Goal: Communication & Community: Answer question/provide support

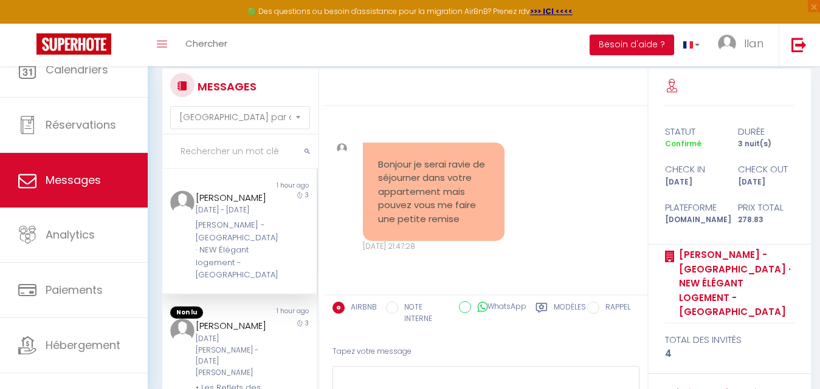
select select "message"
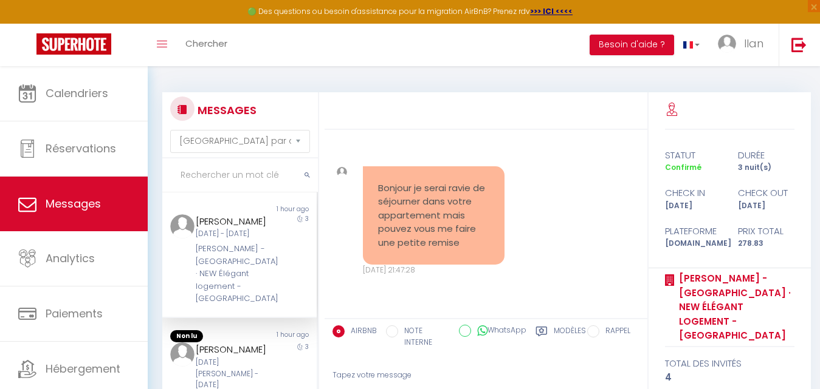
scroll to position [13251, 0]
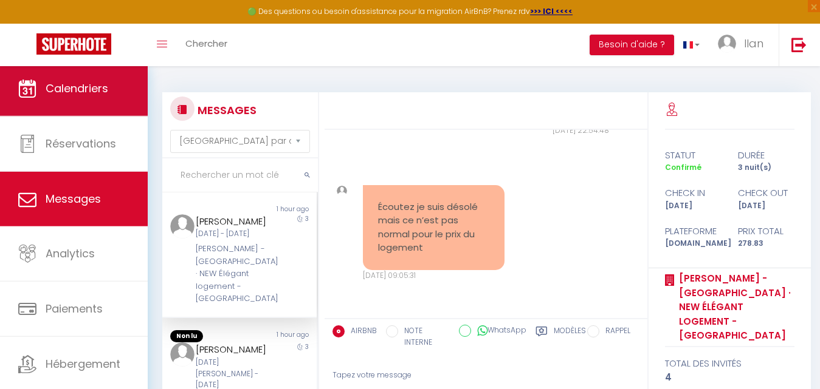
click at [100, 92] on span "Calendriers" at bounding box center [77, 88] width 63 height 15
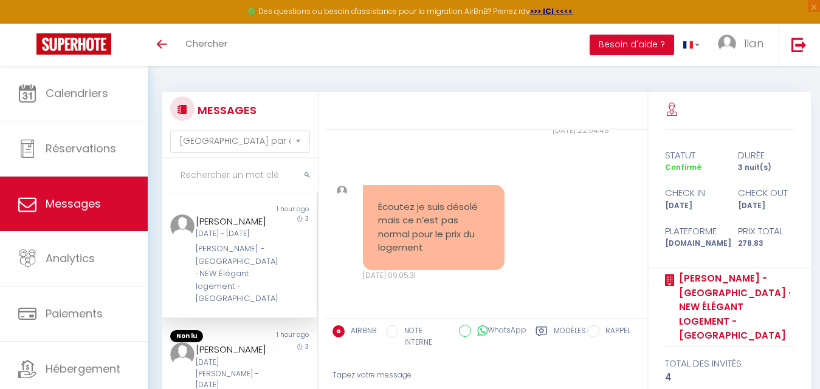
scroll to position [13251, 0]
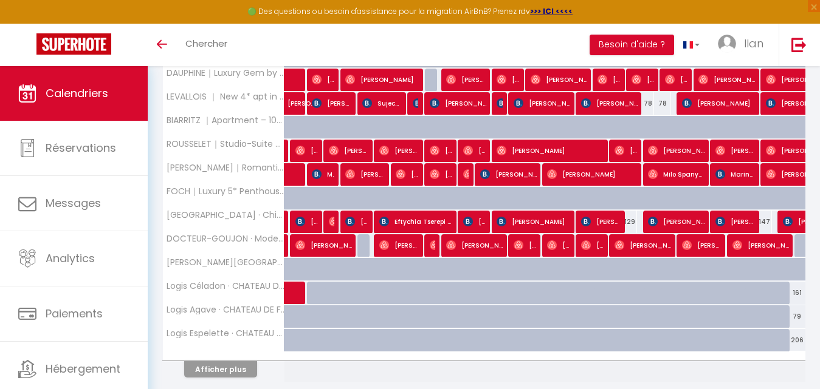
drag, startPoint x: 826, startPoint y: 149, endPoint x: 805, endPoint y: 323, distance: 174.4
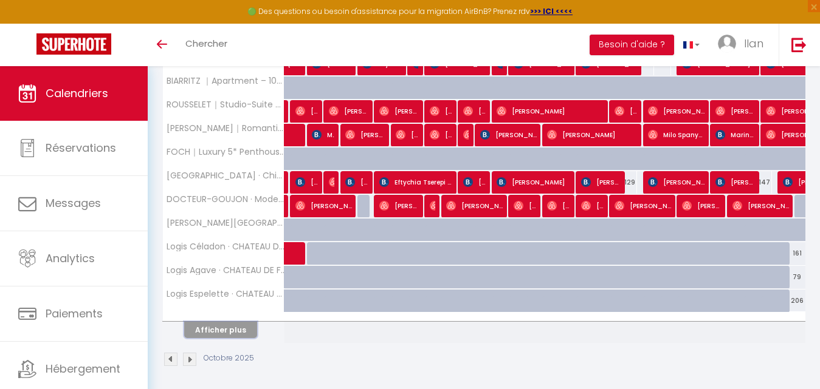
click at [231, 327] on button "Afficher plus" at bounding box center [220, 330] width 73 height 16
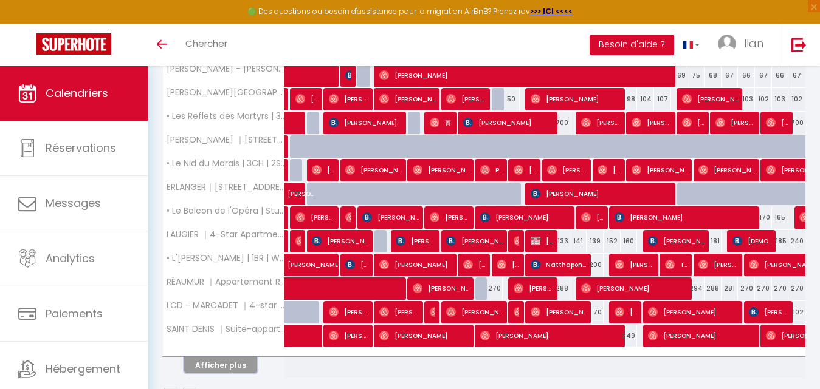
scroll to position [889, 0]
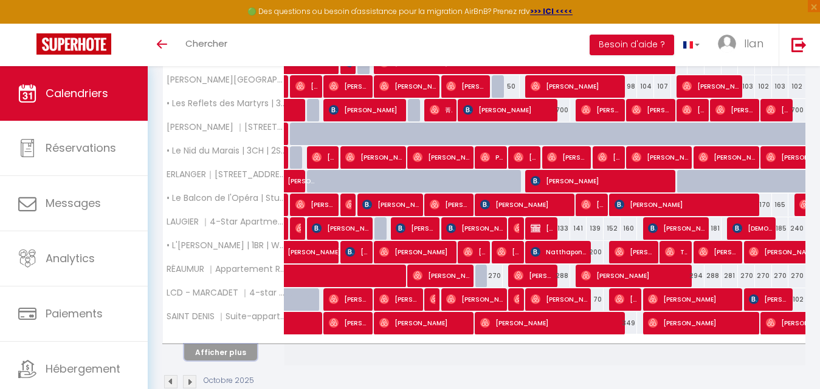
click at [207, 357] on button "Afficher plus" at bounding box center [220, 352] width 73 height 16
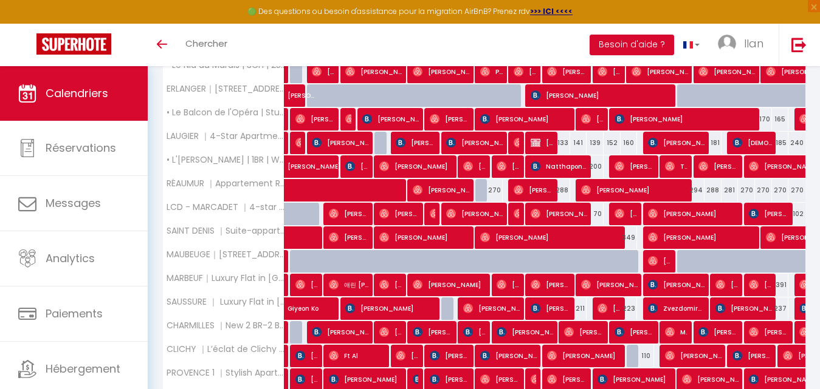
scroll to position [991, 0]
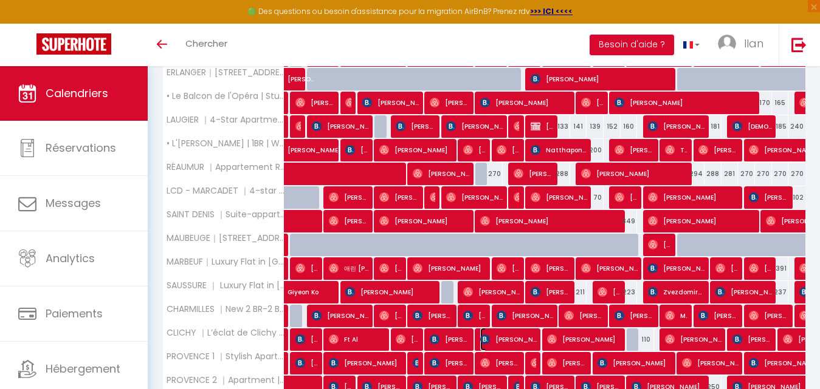
click at [490, 341] on span "Tamar Simonishvili" at bounding box center [508, 339] width 57 height 23
select select "OK"
select select "KO"
select select "0"
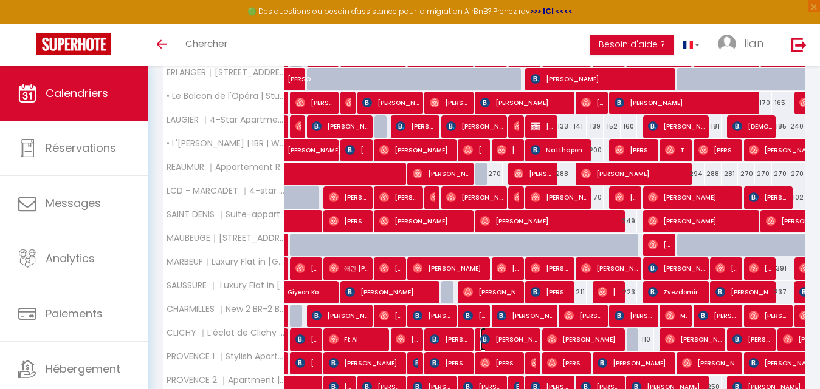
select select "1"
select select
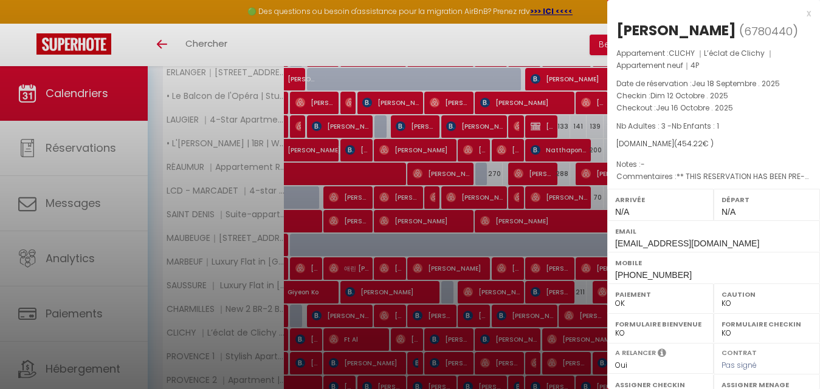
click at [490, 341] on div at bounding box center [410, 194] width 820 height 389
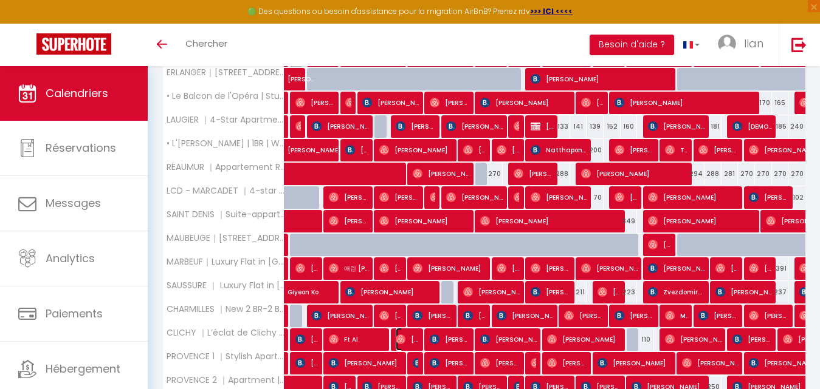
click at [411, 345] on span "Alexandre Hembert" at bounding box center [407, 339] width 22 height 23
select select "OK"
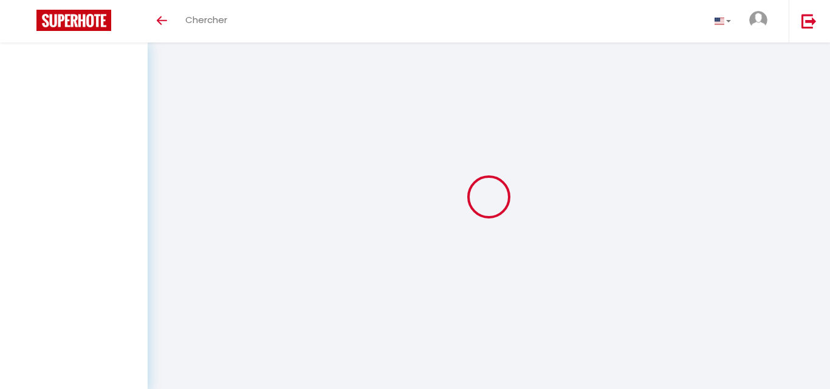
select select "message"
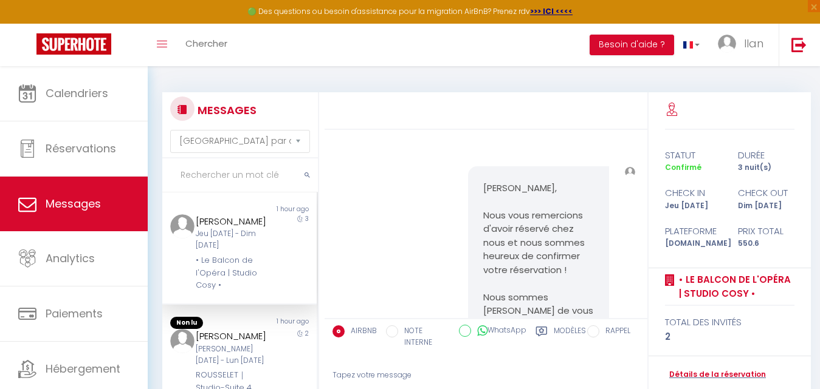
scroll to position [7786, 0]
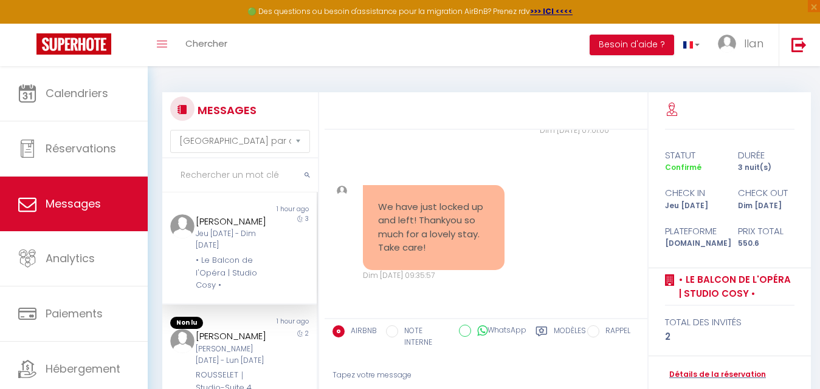
click at [213, 171] on input "text" at bounding box center [240, 176] width 156 height 34
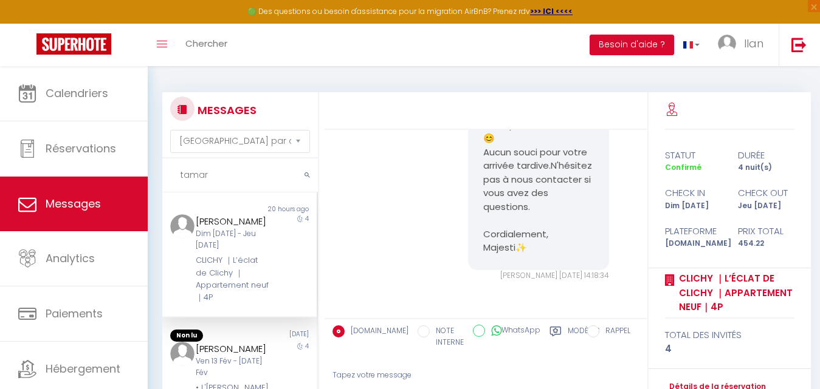
scroll to position [2088, 0]
type input "tamar"
click at [254, 229] on div "Tamar Simonishvili" at bounding box center [233, 221] width 74 height 15
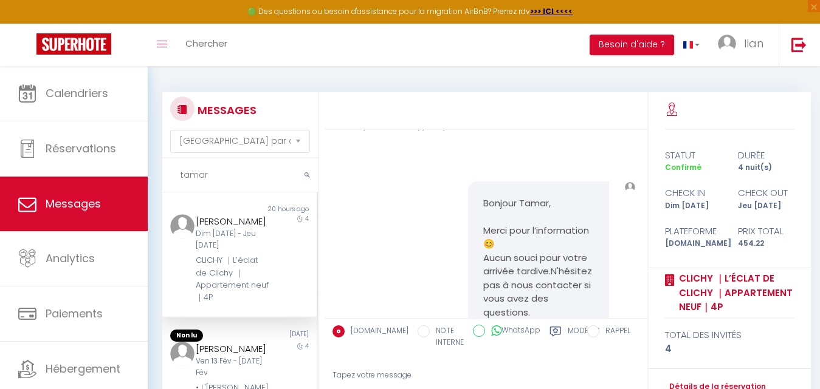
scroll to position [1882, 0]
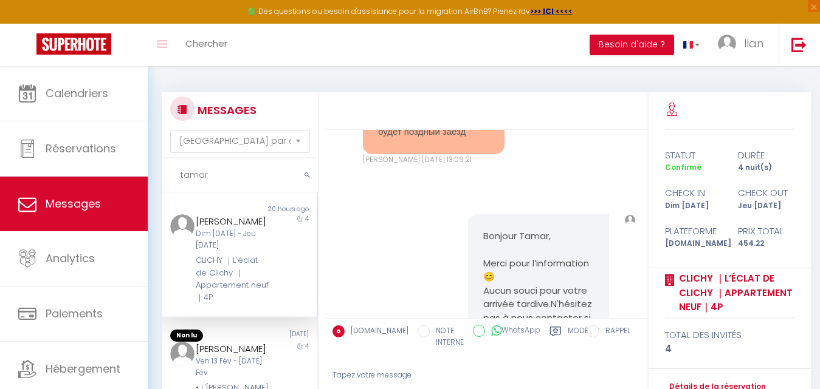
drag, startPoint x: 475, startPoint y: 205, endPoint x: 371, endPoint y: 173, distance: 109.3
click at [371, 154] on div "Здравствуйте.наш рейс прибывает 18:15. У нас будет поздныи заезд" at bounding box center [434, 119] width 142 height 72
click at [202, 180] on input "tamar" at bounding box center [240, 176] width 156 height 34
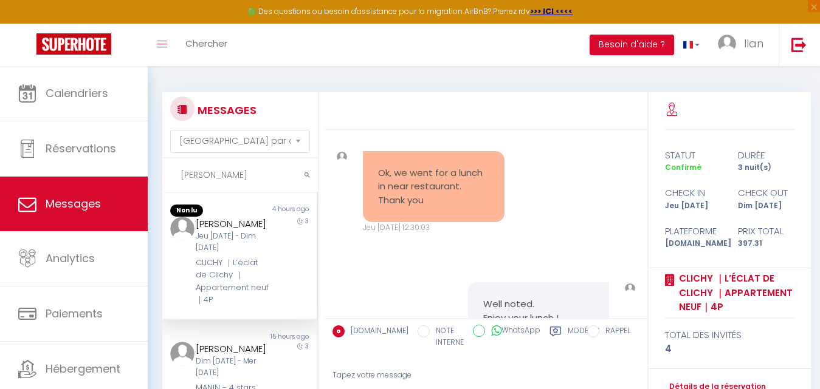
scroll to position [10429, 0]
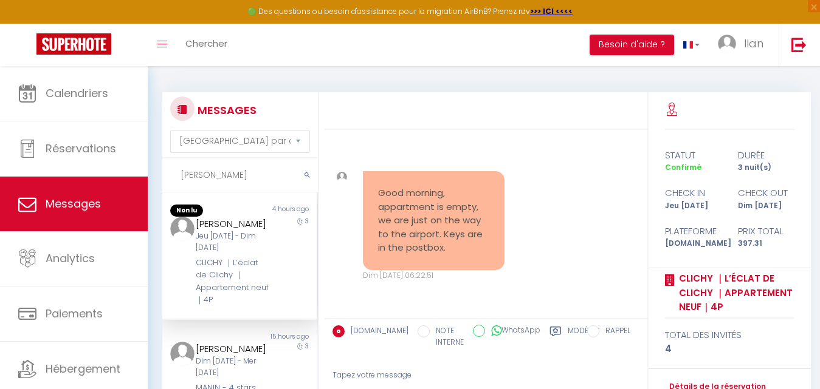
type input "Natalia"
click at [264, 250] on div "Natalia Novakova Jeu 09 Oct - Dim 12 Oct CLICHY ｜L’éclat de Clichy ｜Appartement…" at bounding box center [233, 262] width 90 height 90
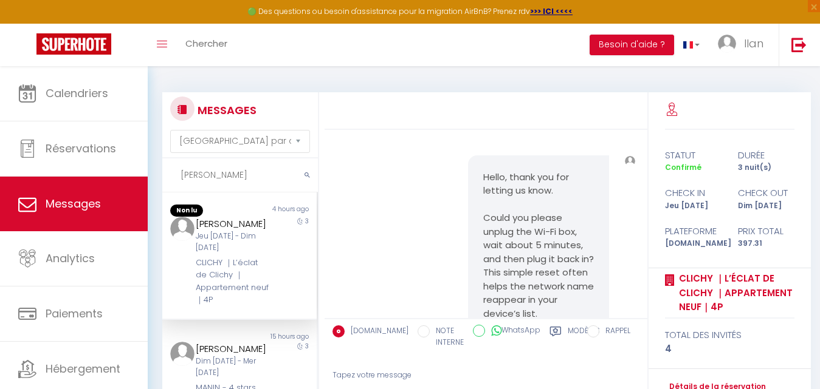
scroll to position [6201, 0]
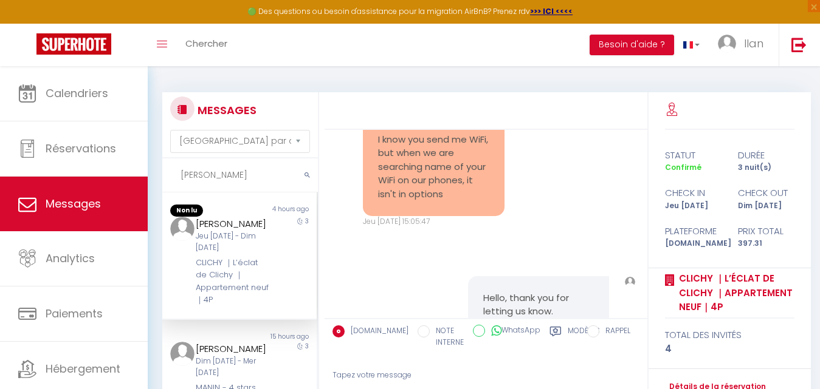
drag, startPoint x: 531, startPoint y: 254, endPoint x: 460, endPoint y: 251, distance: 71.1
copy p "Majesti ✨"
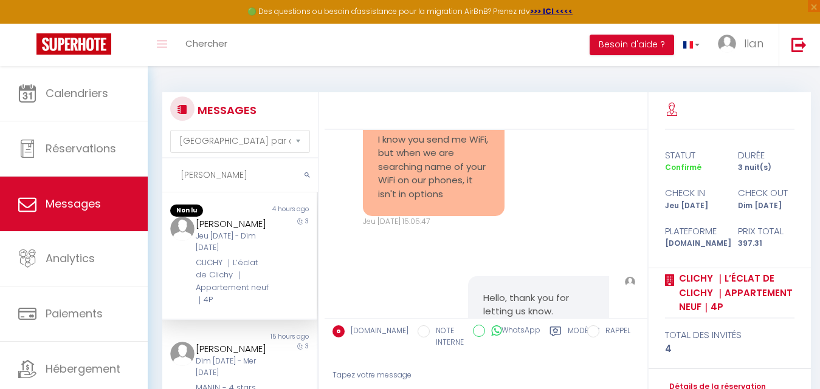
copy p "Majesti ✨"
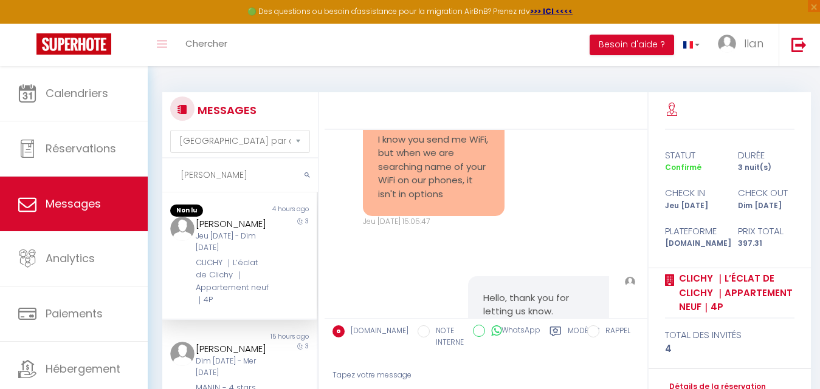
copy p "Majesti ✨"
click at [228, 254] on div "Jeu [DATE] - Dim [DATE]" at bounding box center [233, 242] width 74 height 23
drag, startPoint x: 221, startPoint y: 171, endPoint x: 179, endPoint y: 172, distance: 42.5
click at [179, 172] on input "Natalia" at bounding box center [240, 176] width 156 height 34
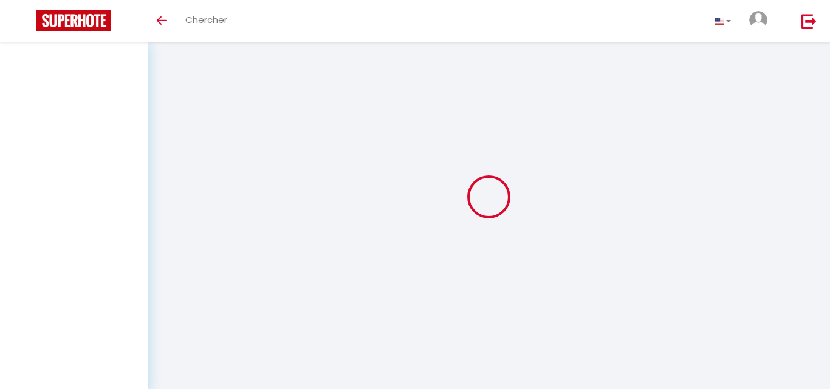
select select "message"
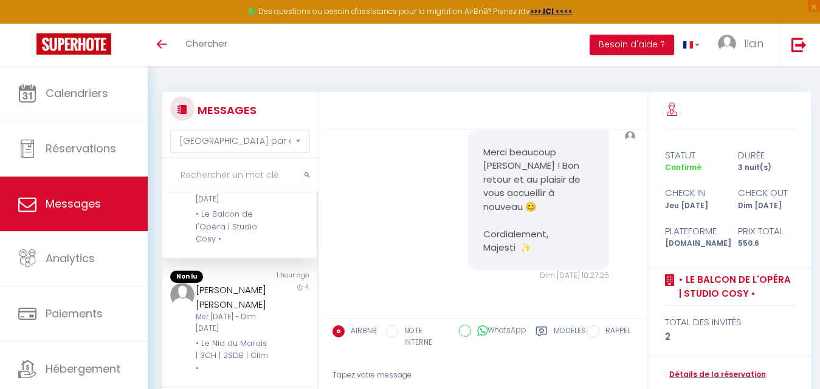
scroll to position [110, 0]
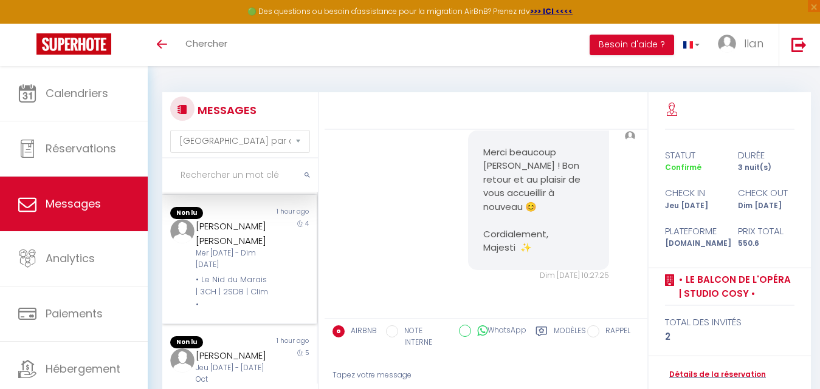
click at [278, 250] on div "4" at bounding box center [297, 265] width 38 height 92
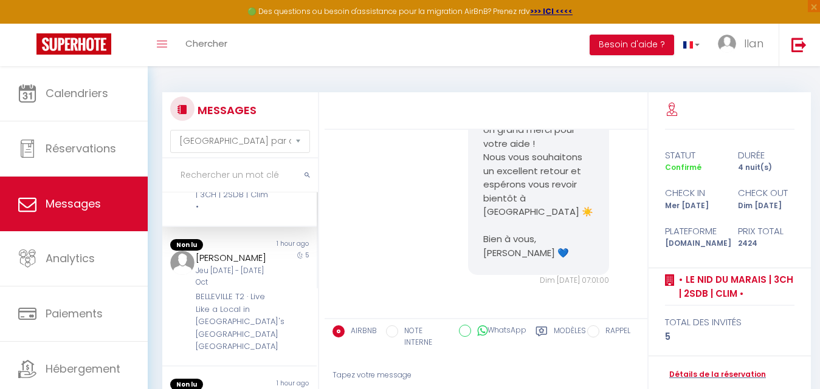
scroll to position [252, 0]
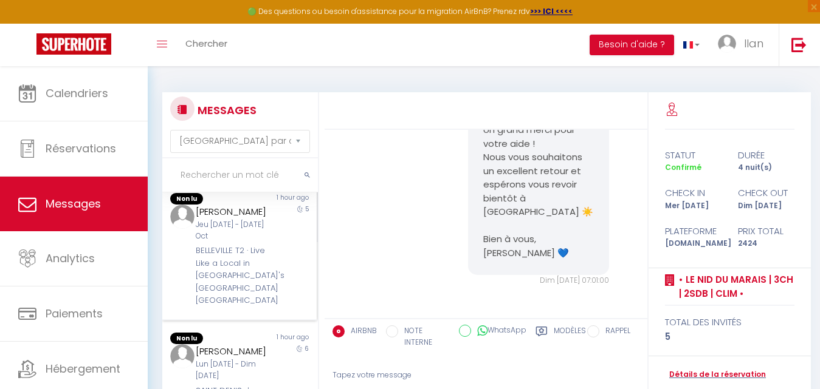
click at [250, 242] on div "Jeu [DATE] - [DATE] Oct" at bounding box center [233, 230] width 74 height 23
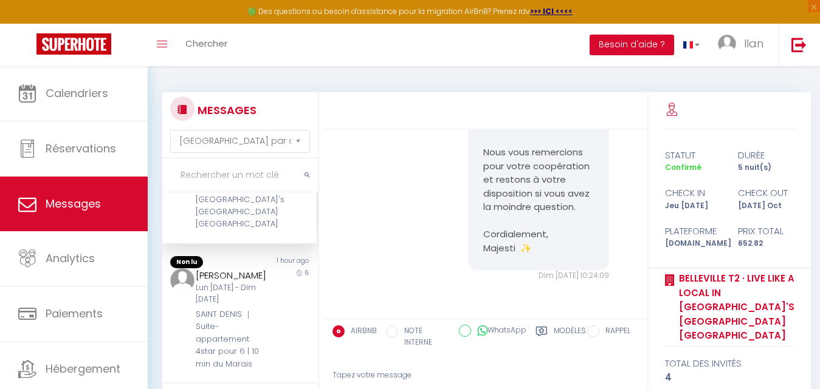
scroll to position [357, 0]
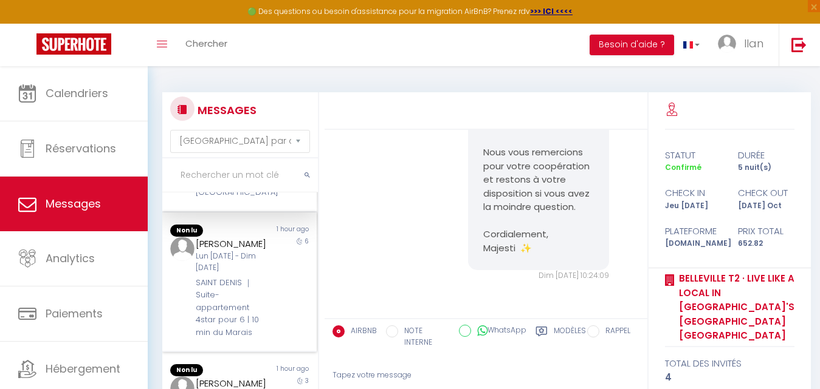
click at [278, 276] on div "6" at bounding box center [297, 288] width 38 height 102
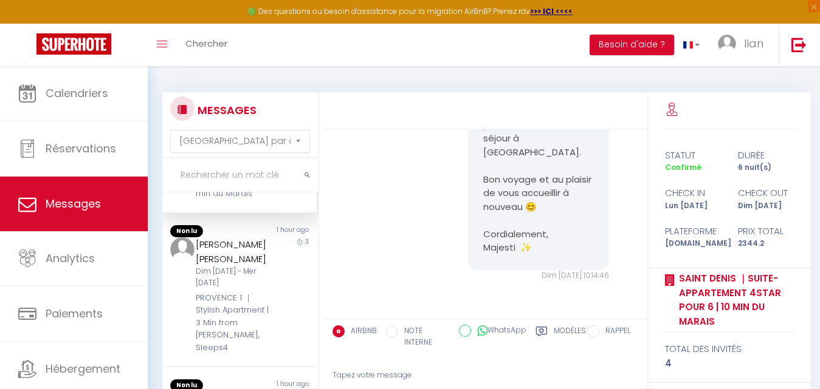
scroll to position [519, 0]
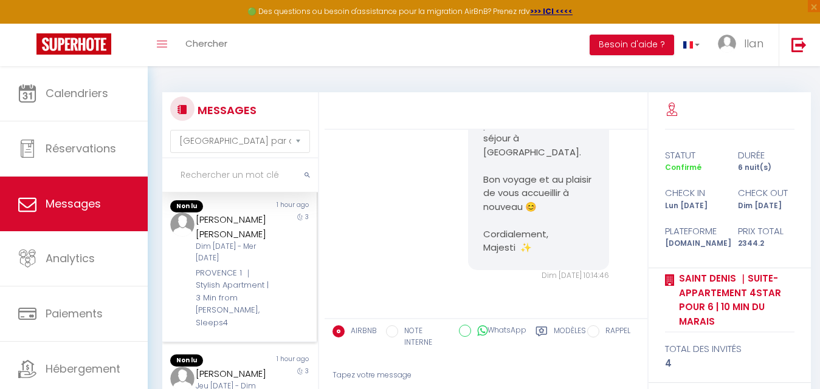
click at [245, 264] on div "Dim [DATE] - Mer [DATE]" at bounding box center [233, 252] width 74 height 23
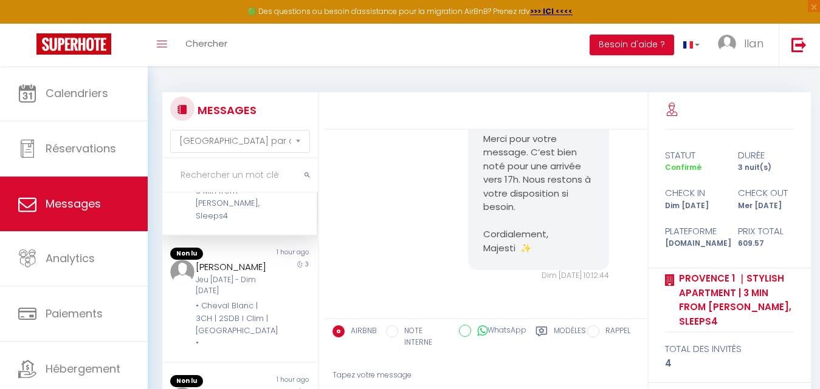
scroll to position [638, 0]
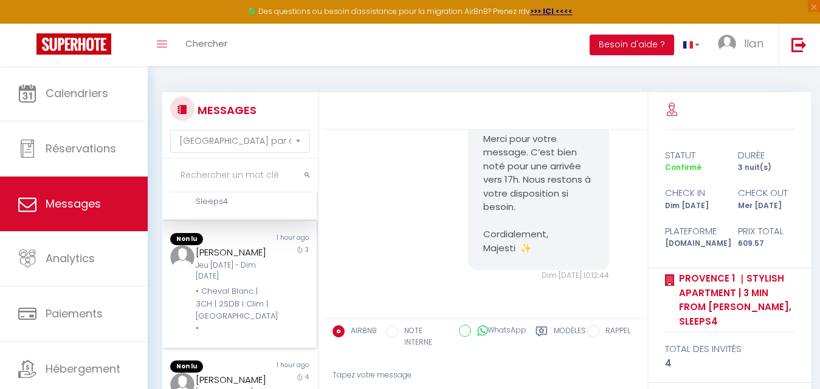
click at [267, 296] on div "[PERSON_NAME] Jeu [DATE] - Dim [DATE] • Cheval Blanc | 3CH | 2SDB I Clim | [GEO…" at bounding box center [233, 290] width 90 height 90
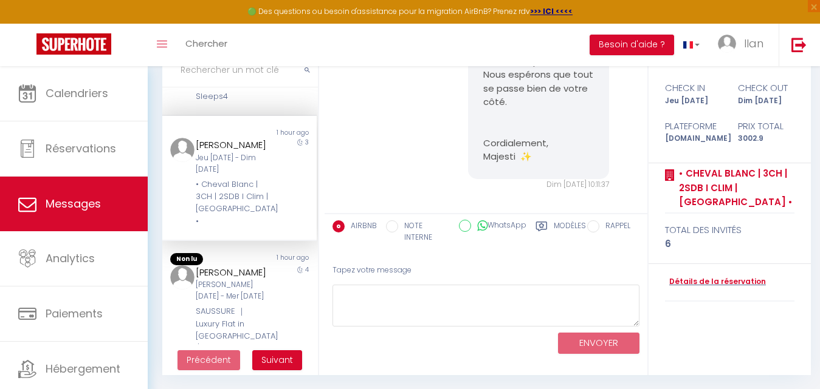
scroll to position [106, 0]
click at [252, 302] on div "[PERSON_NAME] [DATE] - Mer [DATE]" at bounding box center [233, 290] width 74 height 23
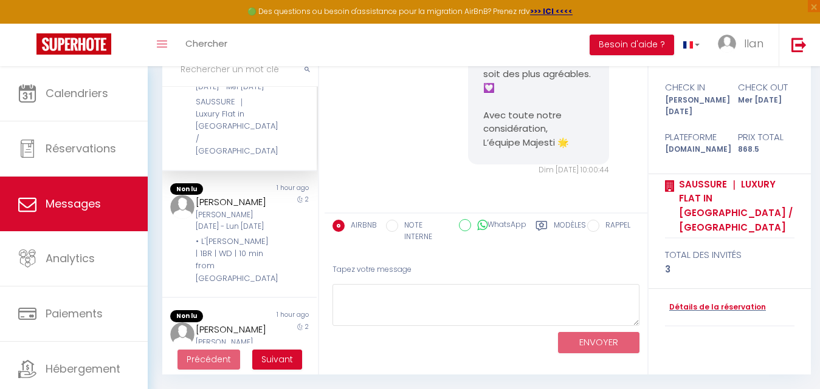
scroll to position [866, 0]
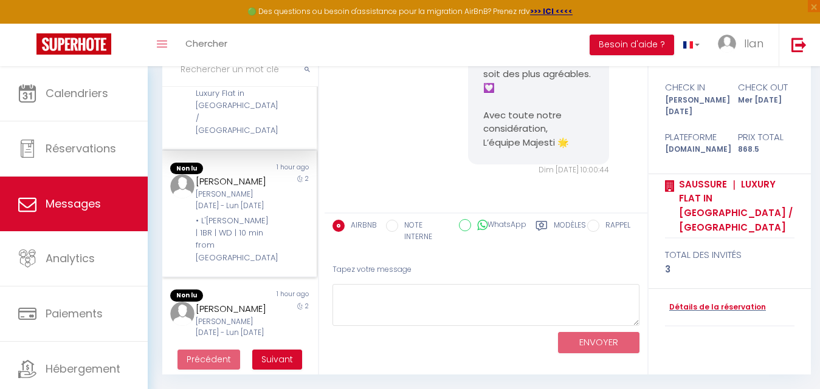
click at [278, 236] on div "2" at bounding box center [297, 219] width 38 height 90
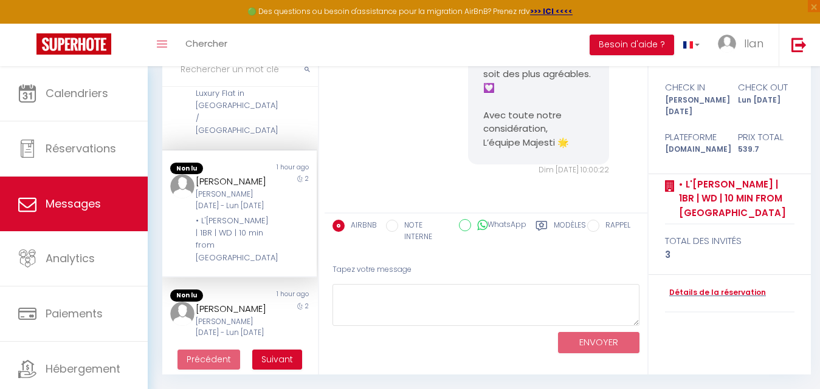
scroll to position [5277, 0]
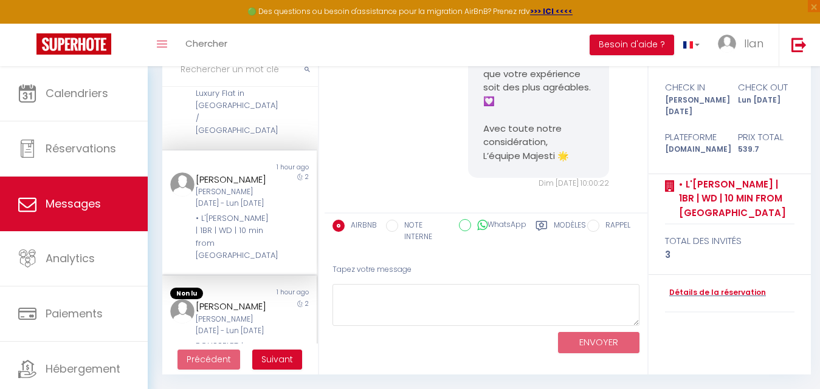
click at [265, 332] on div "[PERSON_NAME] [PERSON_NAME] [DATE] - Lun [DATE] ROUSSELET｜Studio-Suite 4 stars …" at bounding box center [233, 345] width 90 height 90
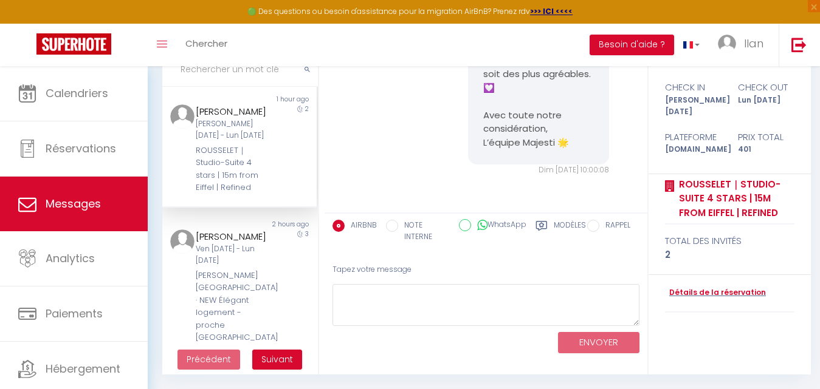
scroll to position [1062, 0]
click at [283, 308] on div "3" at bounding box center [297, 284] width 38 height 115
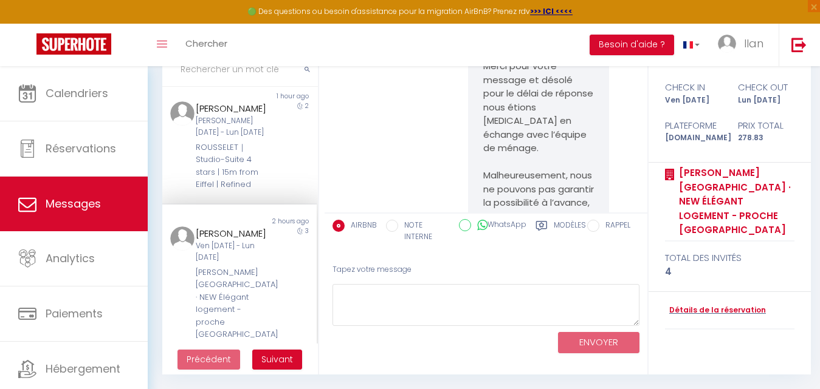
scroll to position [13251, 0]
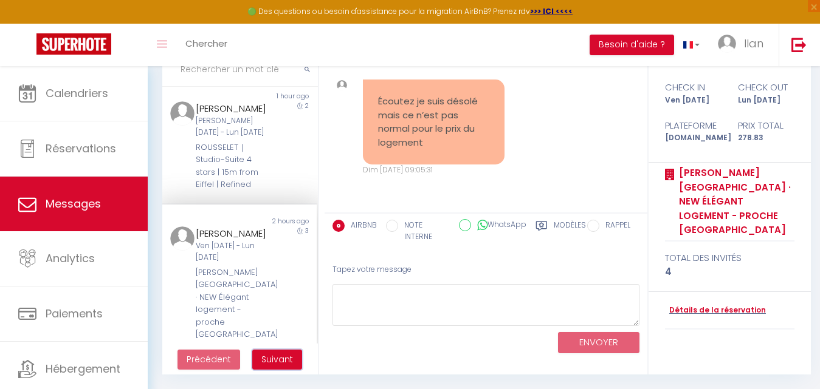
click at [283, 354] on span "Suivant" at bounding box center [277, 360] width 32 height 12
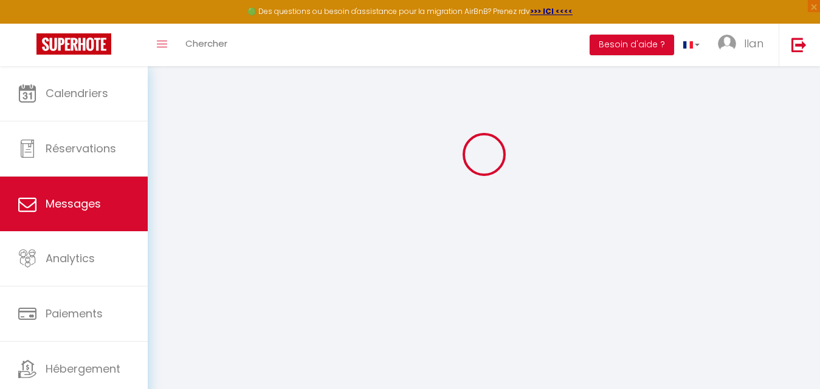
scroll to position [66, 0]
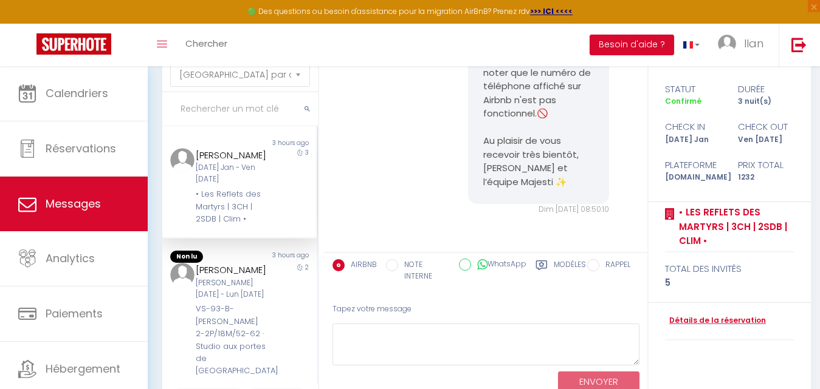
click at [264, 180] on div "[PERSON_NAME] [DATE] Jan - Ven [DATE] • Les Reflets des Martyrs | 3CH | 2SDB | …" at bounding box center [233, 187] width 90 height 78
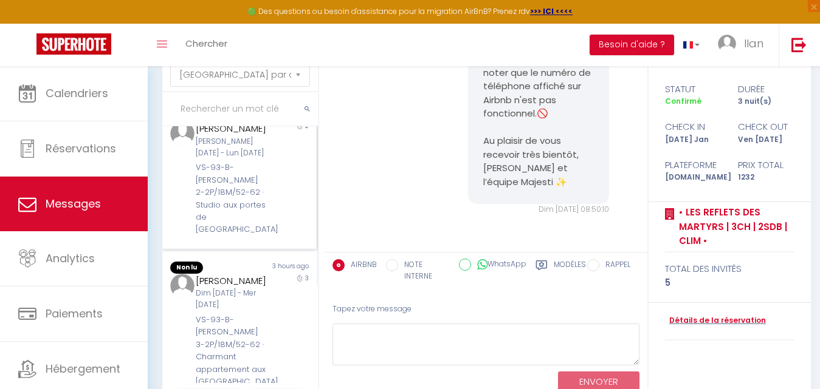
click at [278, 172] on div "2" at bounding box center [297, 179] width 38 height 115
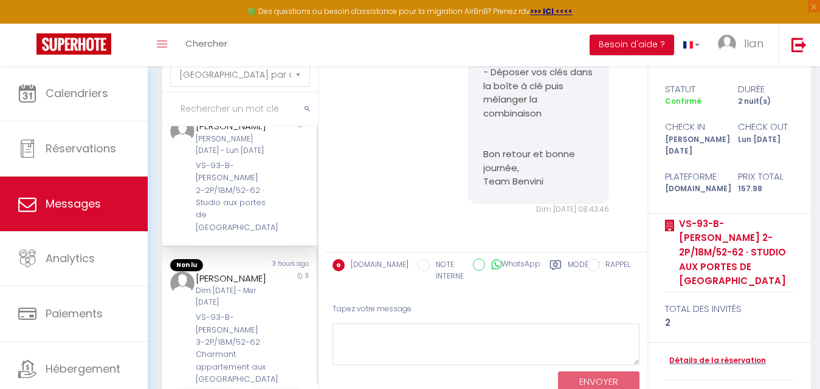
click at [238, 309] on div "Dim [DATE] - Mer [DATE]" at bounding box center [233, 297] width 74 height 23
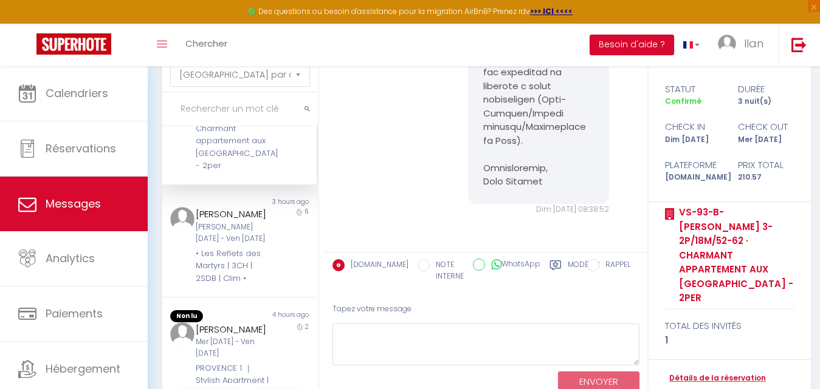
scroll to position [374, 0]
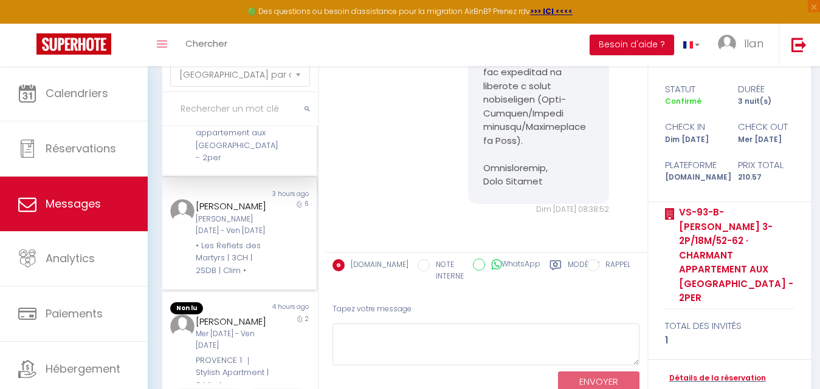
click at [267, 267] on div "[PERSON_NAME] [PERSON_NAME] [DATE] - Ven [DATE] • Les Reflets des Martyrs | 3CH…" at bounding box center [233, 238] width 90 height 78
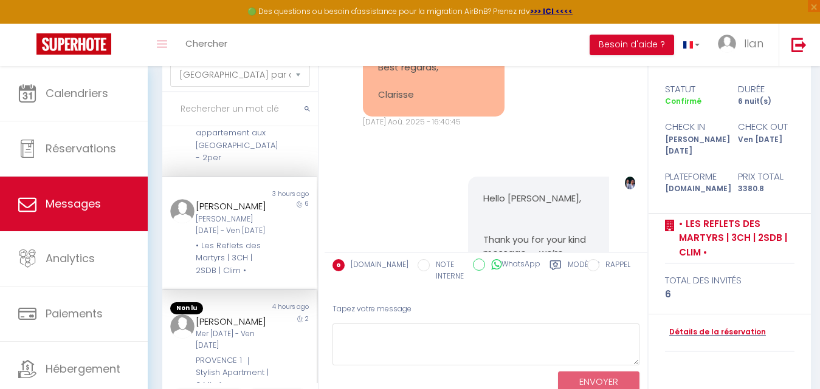
scroll to position [11946, 0]
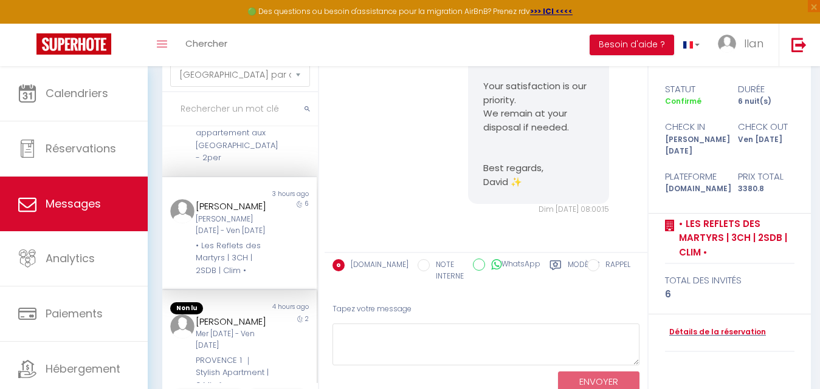
click at [233, 315] on div "Non lu" at bounding box center [200, 309] width 77 height 12
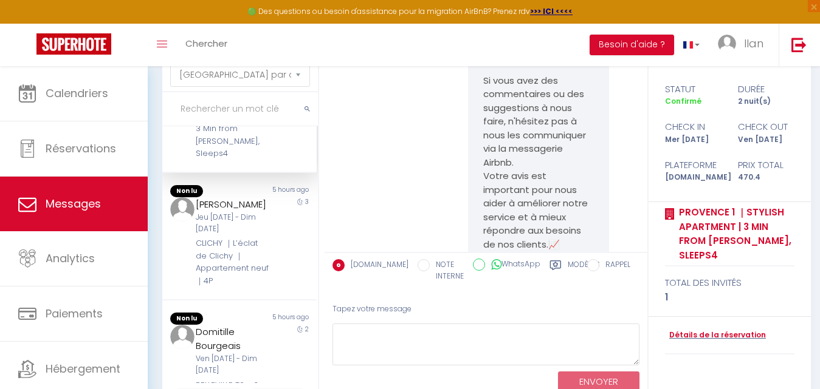
scroll to position [705, 0]
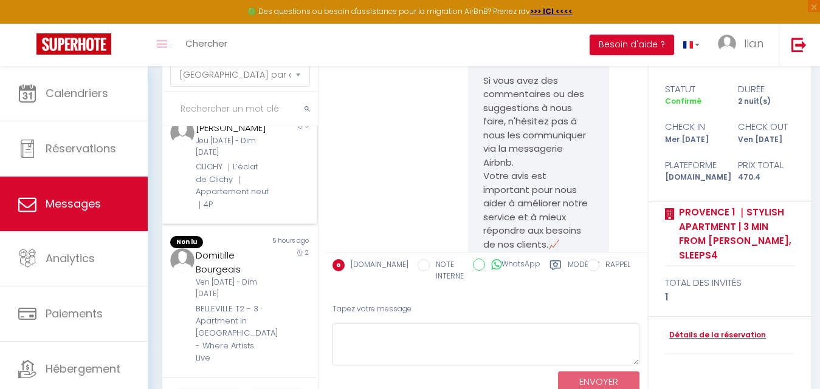
click at [261, 211] on div "CLICHY ｜L’éclat de Clichy ｜Appartement neuf｜4P" at bounding box center [233, 186] width 74 height 50
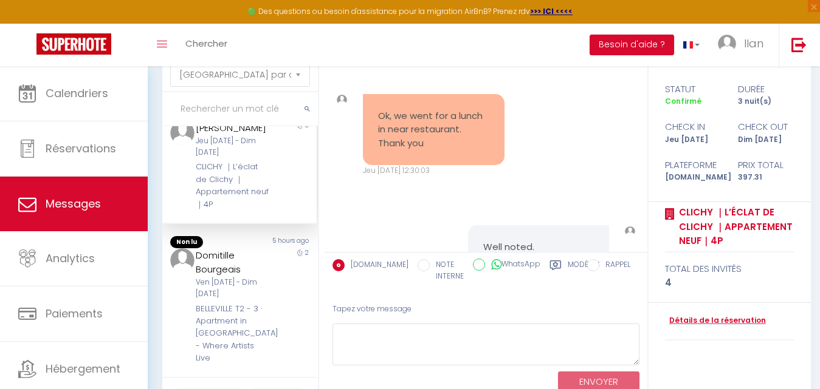
scroll to position [10211, 0]
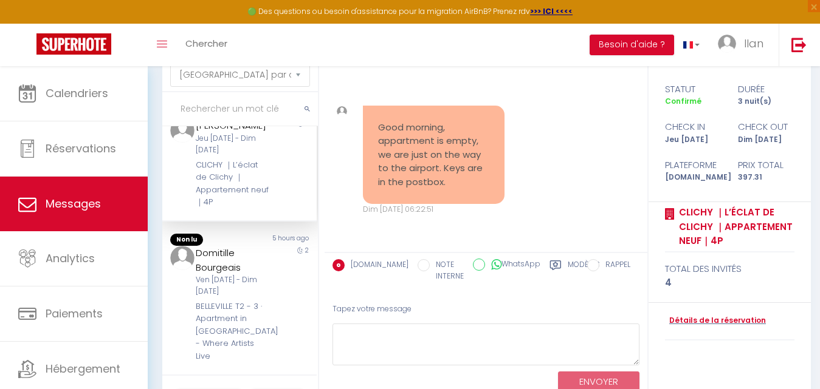
drag, startPoint x: 453, startPoint y: 179, endPoint x: 366, endPoint y: 128, distance: 100.5
click at [366, 128] on div "Good morning, appartment is empty, we are just on the way to the airport. Keys …" at bounding box center [434, 155] width 142 height 99
copy pre "Good morning, appartment is empty, we are just on the way to the airport. Keys …"
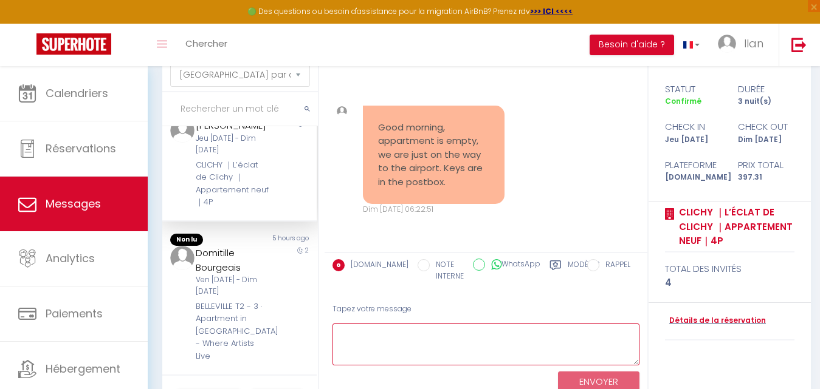
click at [420, 355] on textarea at bounding box center [485, 345] width 307 height 42
paste textarea "Hello! Thank you very much for your cooperation. We wish you a safe journey to …"
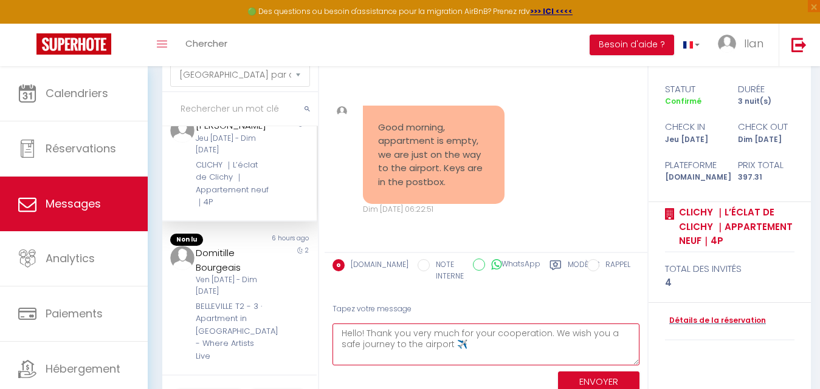
type textarea "Hello! Thank you very much for your cooperation. We wish you a safe journey to …"
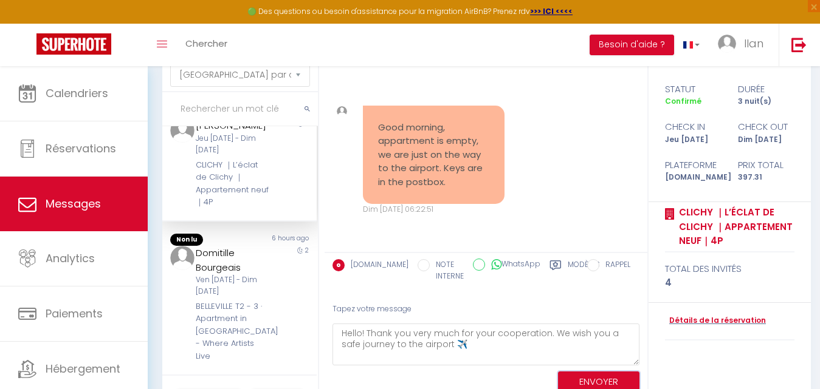
click at [595, 374] on button "ENVOYER" at bounding box center [598, 382] width 81 height 21
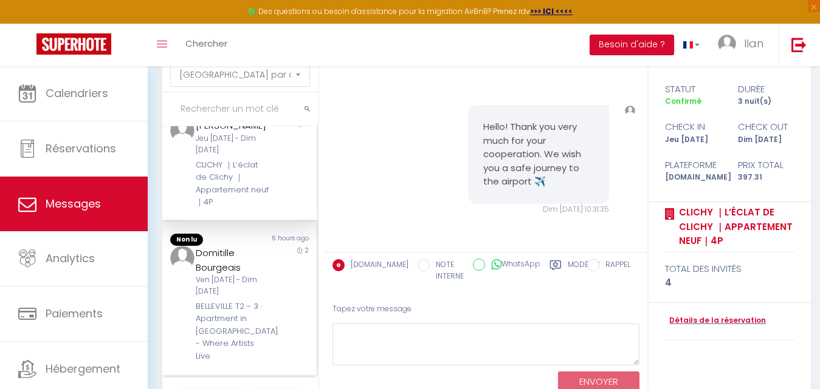
click at [279, 359] on div "2" at bounding box center [297, 304] width 38 height 117
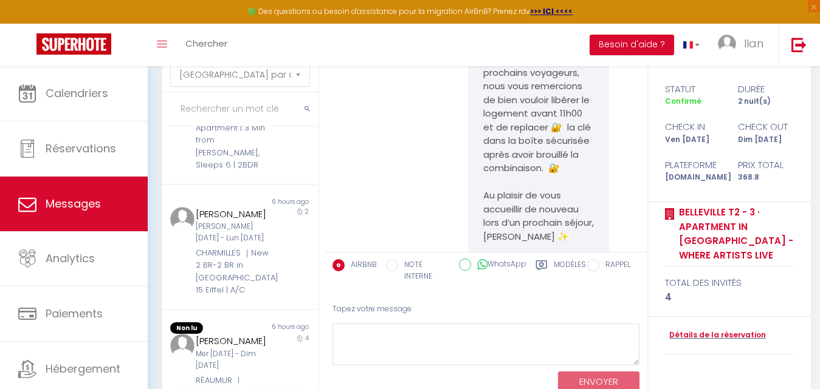
scroll to position [1222, 0]
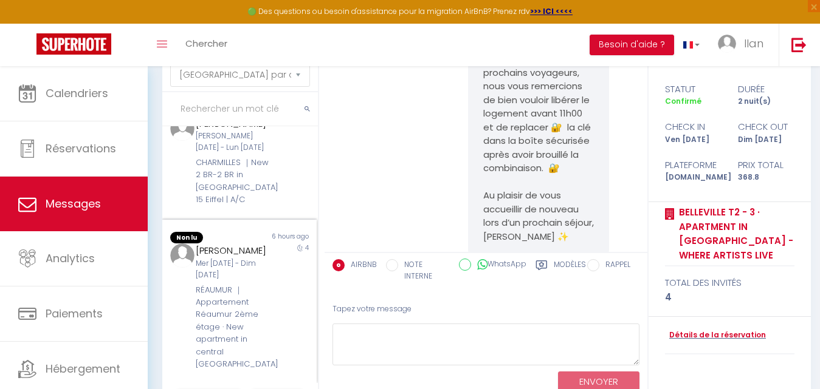
click at [269, 300] on div "[PERSON_NAME] Mer [DATE] - Dim [DATE] RÉAUMUR ｜Appartement Réaumur 2ème étage ·…" at bounding box center [233, 307] width 90 height 127
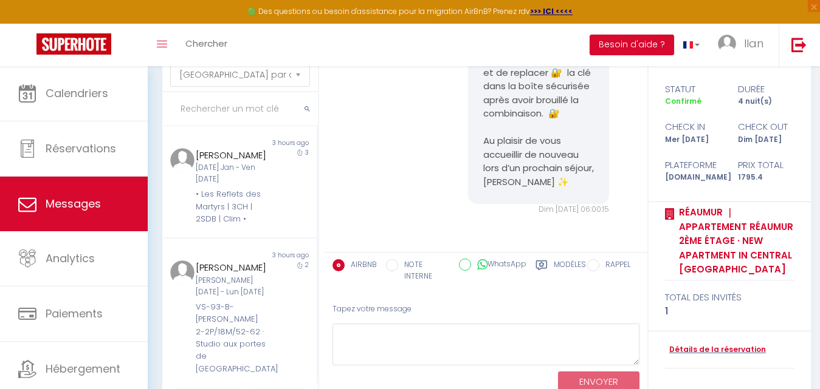
scroll to position [106, 0]
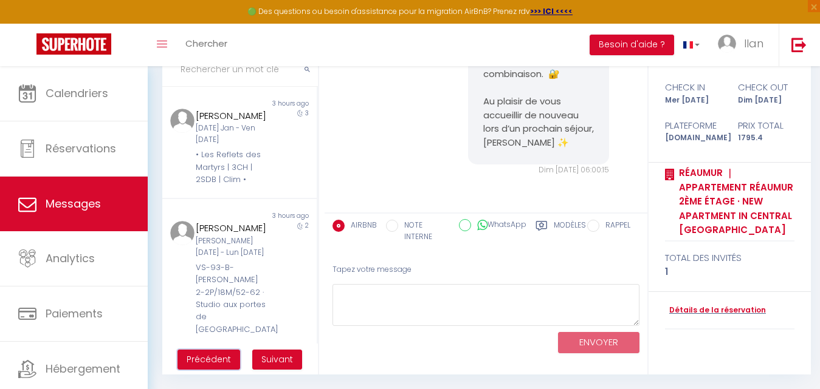
click at [222, 350] on button "Précédent" at bounding box center [208, 360] width 63 height 21
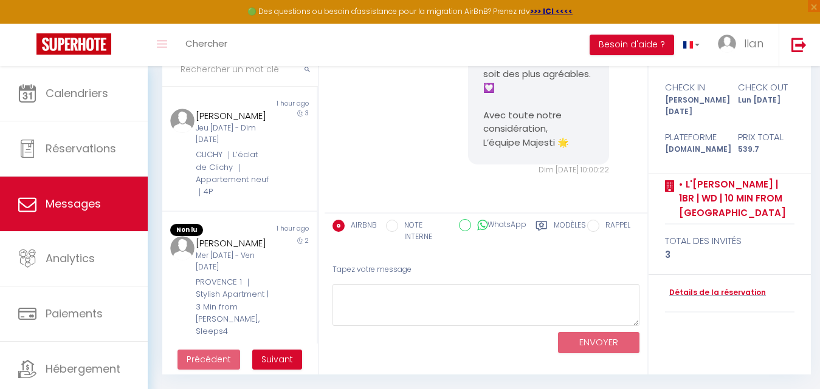
scroll to position [5277, 0]
click at [219, 315] on div "PROVENCE 1 ｜Stylish Apartment | 3 Min from [PERSON_NAME], Sleeps4" at bounding box center [233, 307] width 74 height 62
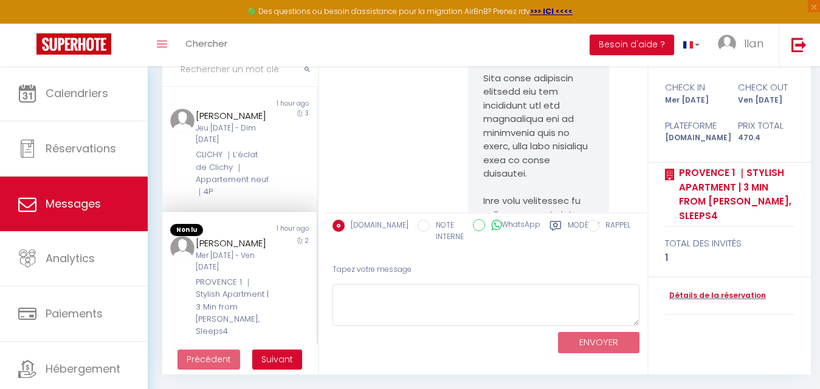
scroll to position [8549, 0]
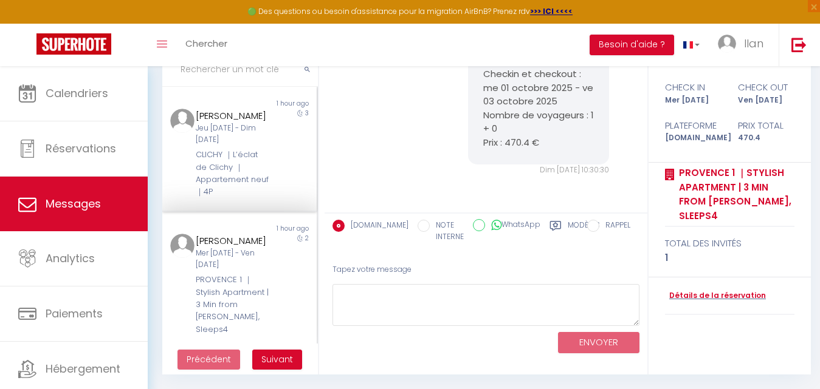
click at [254, 146] on div "Jeu [DATE] - Dim [DATE]" at bounding box center [233, 134] width 74 height 23
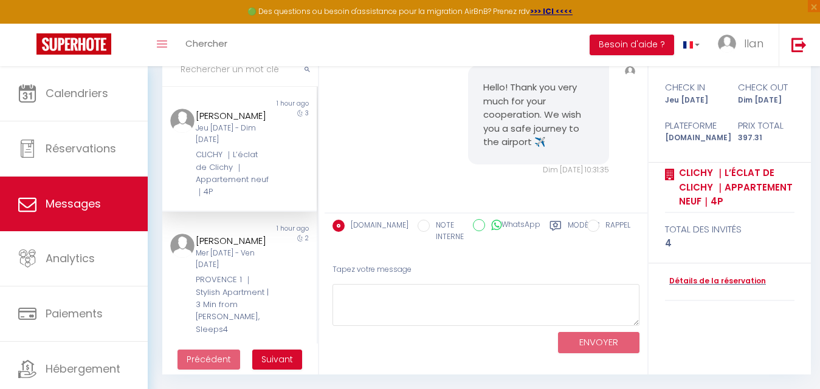
scroll to position [225, 0]
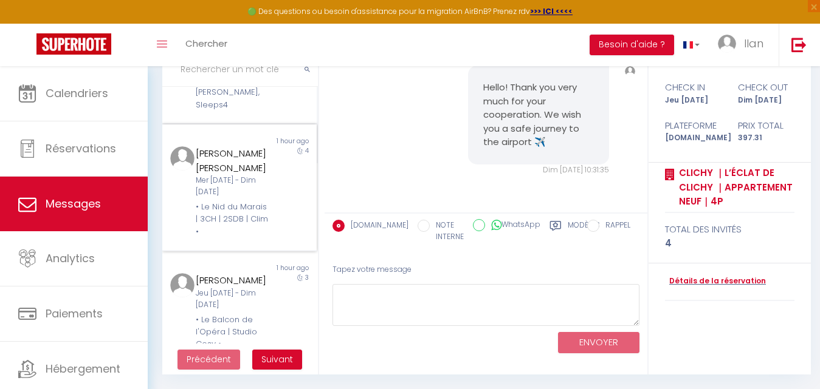
click at [245, 238] on div "• Le Nid du Marais | 3CH | 2SDB | Clim •" at bounding box center [233, 219] width 74 height 37
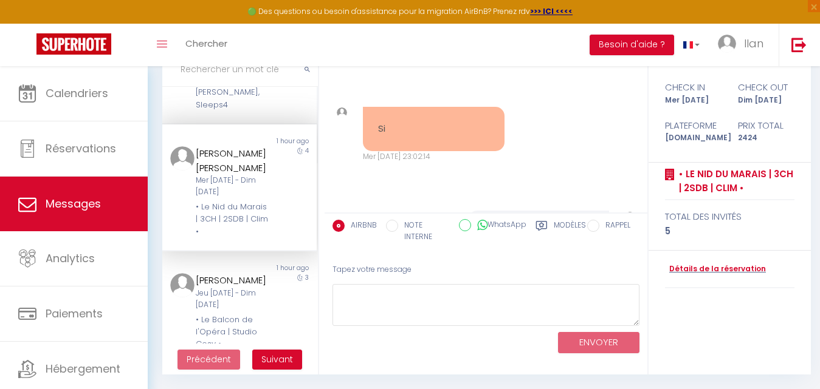
scroll to position [11838, 0]
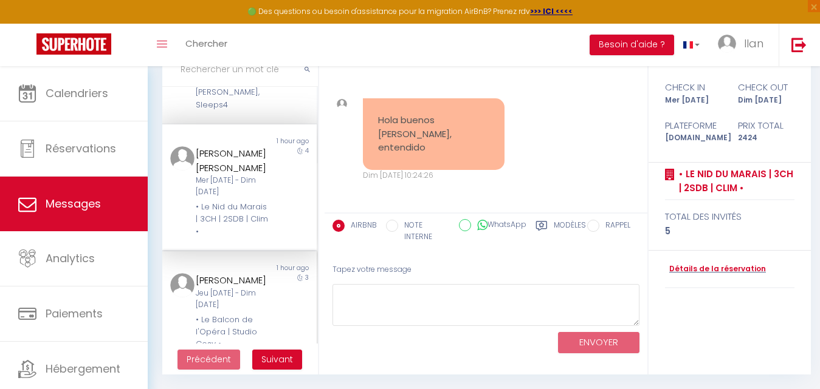
click at [252, 288] on div "[PERSON_NAME]" at bounding box center [233, 280] width 74 height 15
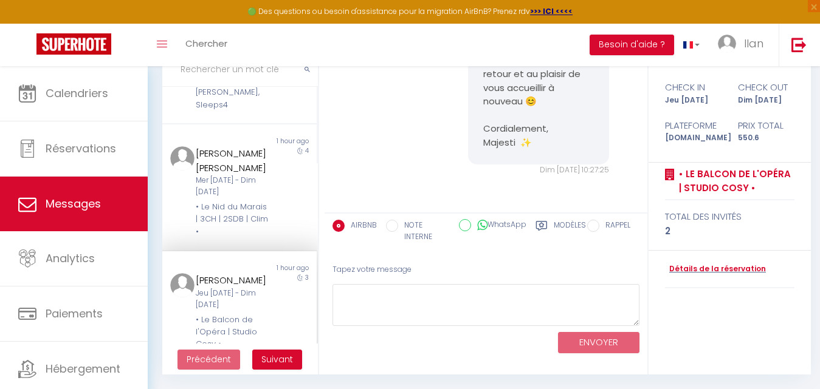
scroll to position [450, 0]
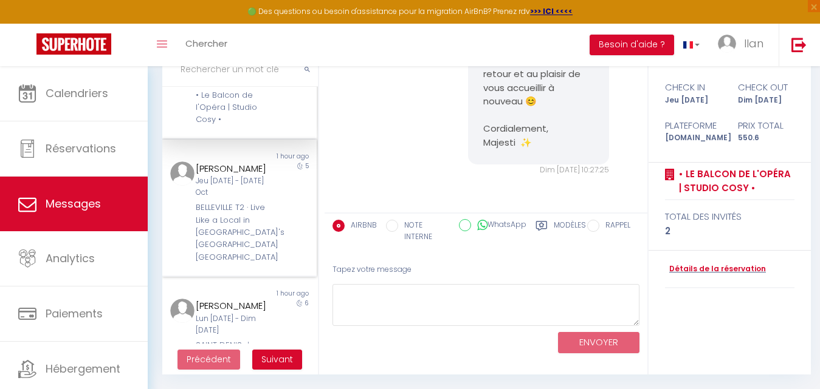
click at [247, 264] on div "BELLEVILLE T2 · Live Like a Local in [GEOGRAPHIC_DATA]'s [GEOGRAPHIC_DATA] [GEO…" at bounding box center [233, 233] width 74 height 62
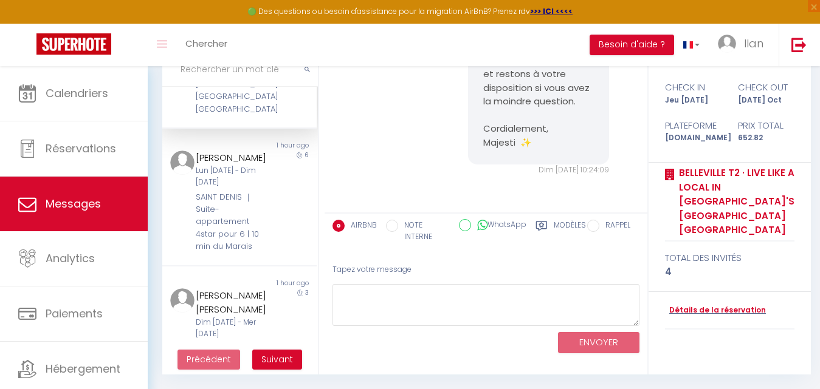
scroll to position [654, 0]
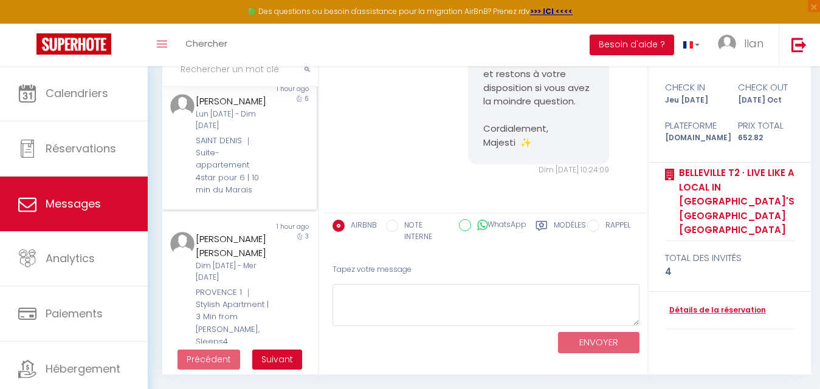
click at [264, 196] on div "[PERSON_NAME] Lun [DATE] - Dim [DATE] SAINT DENIS ｜Suite-appartement 4star pour…" at bounding box center [233, 145] width 90 height 102
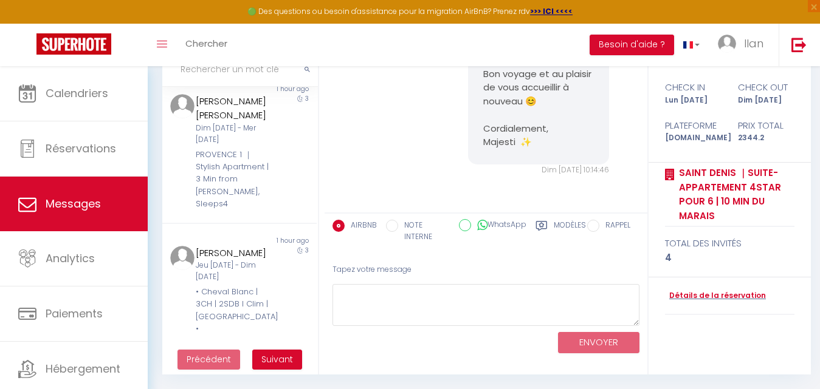
scroll to position [796, 0]
click at [285, 207] on div "3" at bounding box center [297, 149] width 38 height 117
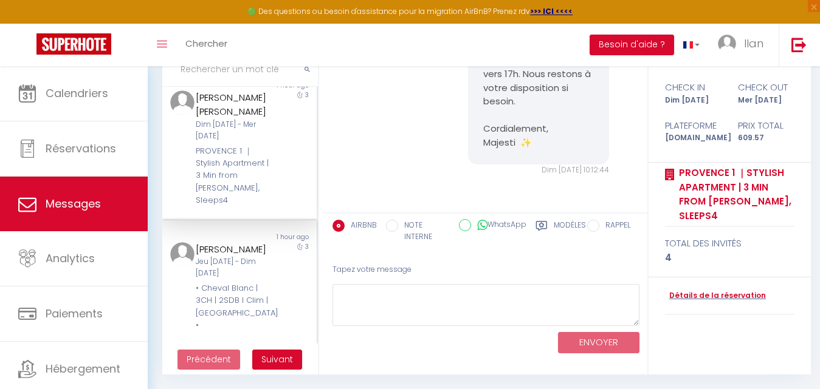
click at [266, 321] on div "[PERSON_NAME] Jeu [DATE] - Dim [DATE] • Cheval Blanc | 3CH | 2SDB I Clim | [GEO…" at bounding box center [233, 287] width 90 height 90
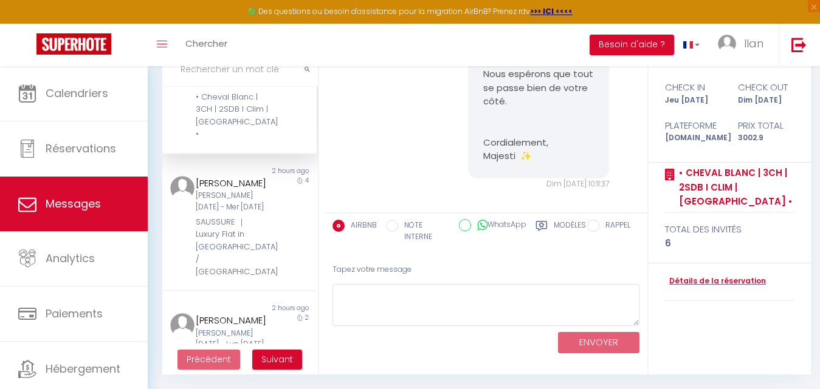
scroll to position [1026, 0]
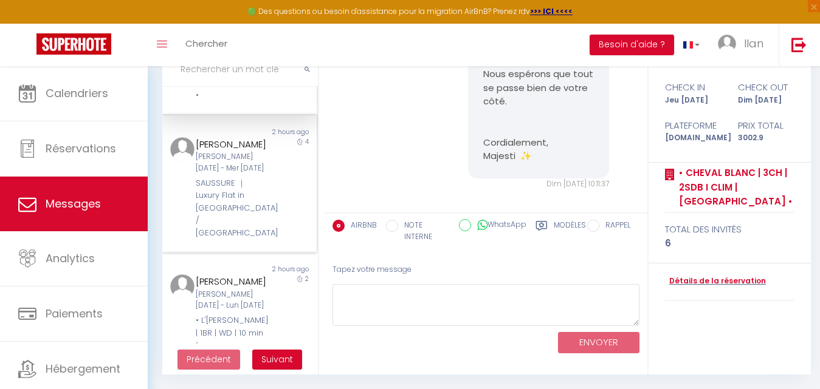
click at [283, 239] on div "4" at bounding box center [297, 188] width 38 height 102
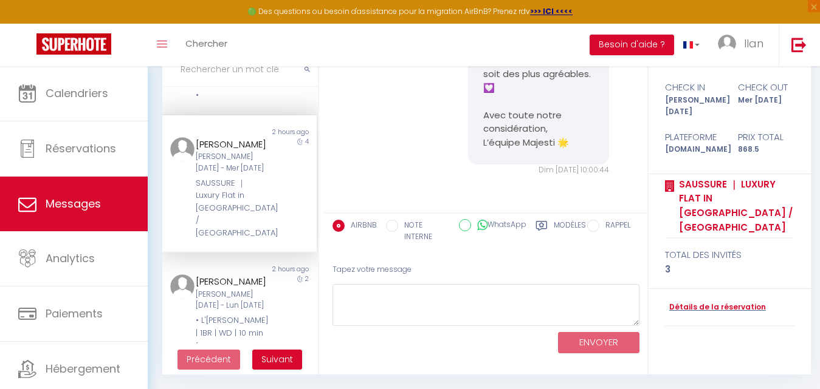
scroll to position [1118, 0]
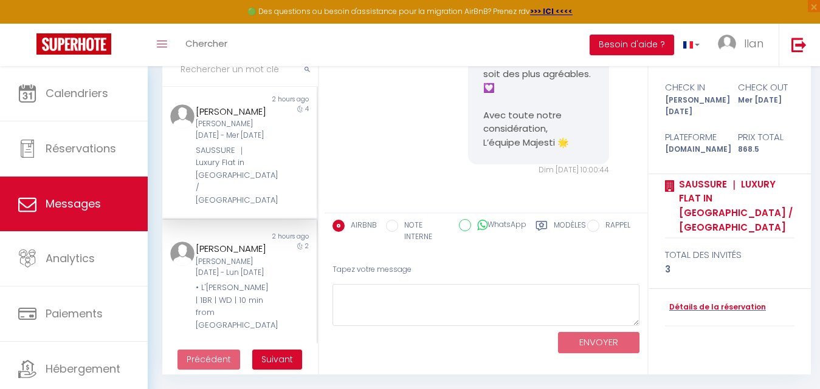
click at [278, 295] on div "2" at bounding box center [297, 287] width 38 height 90
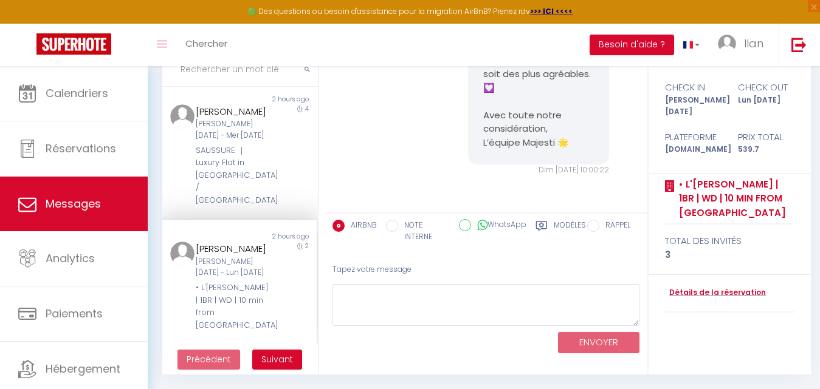
scroll to position [5277, 0]
click at [283, 357] on span "Suivant" at bounding box center [277, 360] width 32 height 12
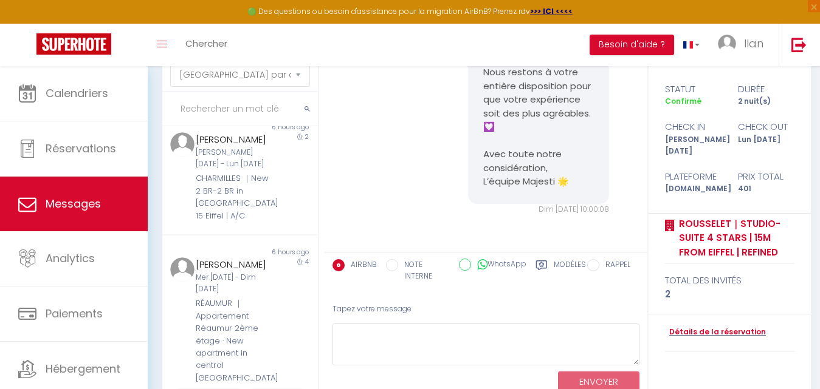
scroll to position [1205, 0]
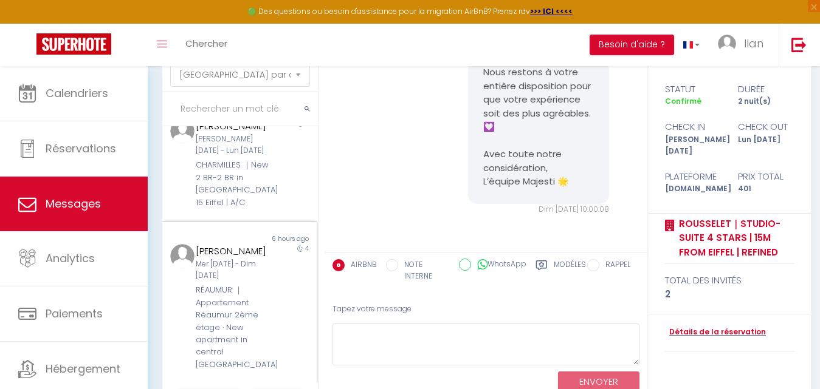
click at [290, 338] on div "4" at bounding box center [297, 307] width 38 height 127
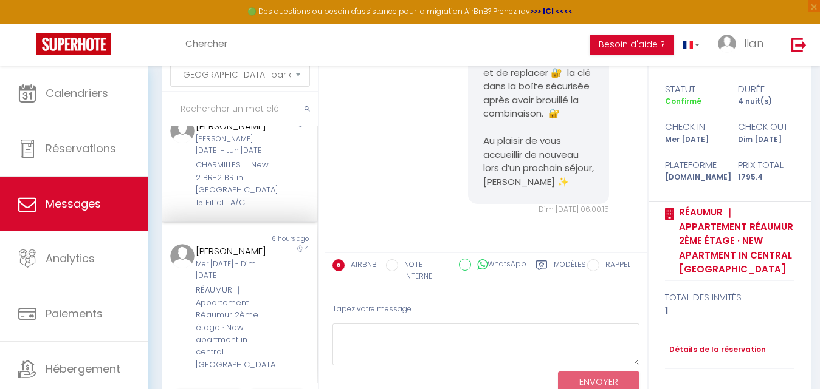
click at [263, 192] on div "[PERSON_NAME] [PERSON_NAME] [DATE] - Lun [DATE] CHARMILLES ｜New 2 BR-2 BR in [G…" at bounding box center [233, 164] width 90 height 90
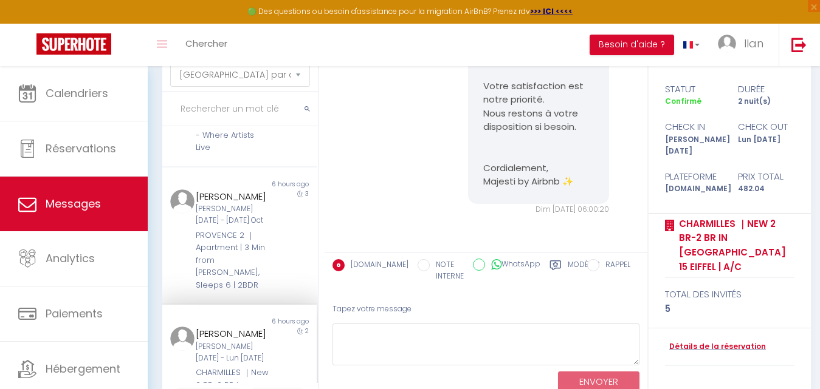
scroll to position [855, 0]
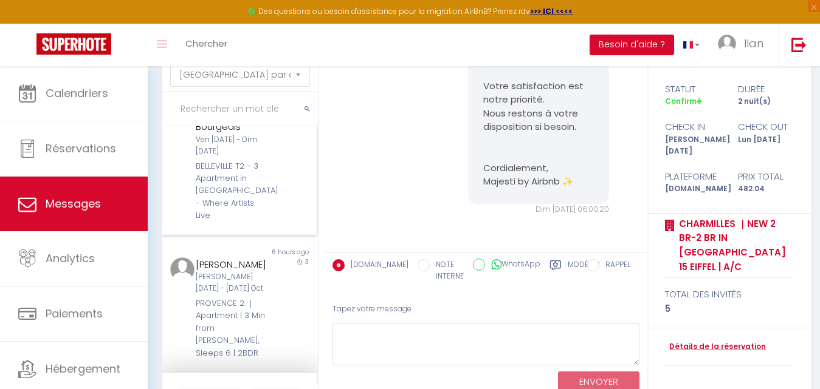
click at [298, 222] on div "2" at bounding box center [297, 164] width 38 height 117
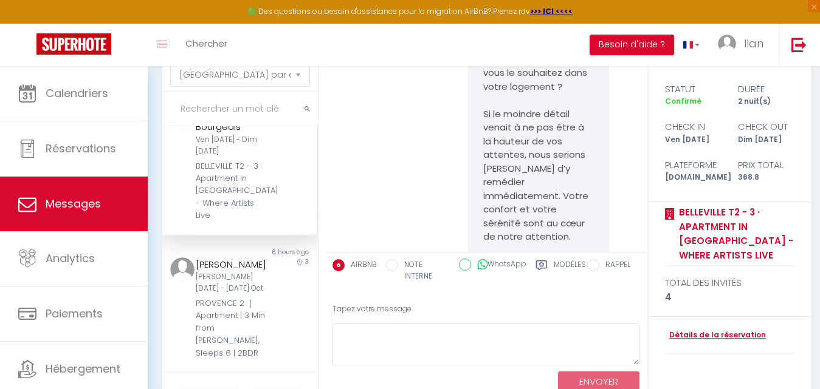
scroll to position [8786, 0]
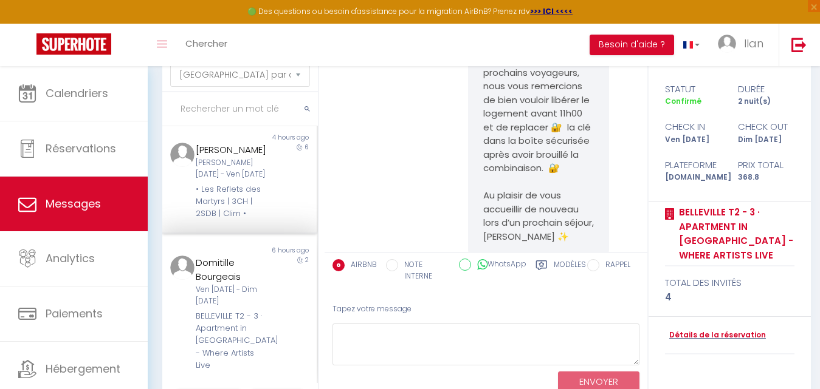
click at [286, 221] on div "6" at bounding box center [297, 182] width 38 height 78
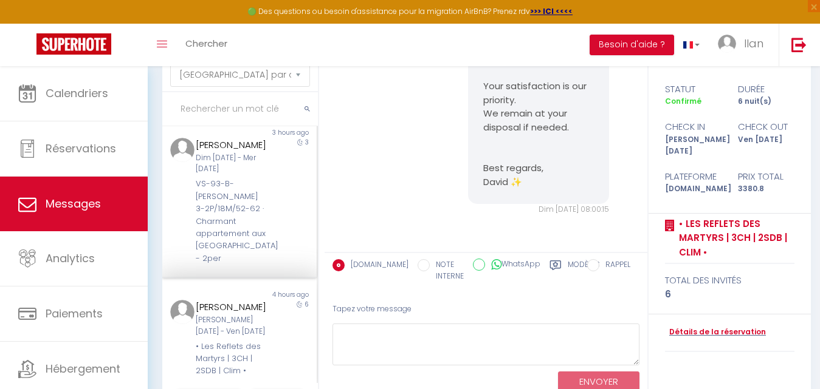
click at [283, 251] on div "3" at bounding box center [297, 201] width 38 height 127
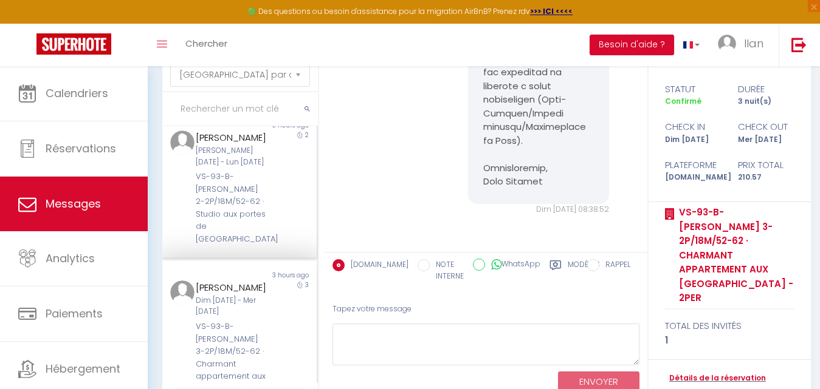
click at [290, 214] on div "2" at bounding box center [297, 188] width 38 height 115
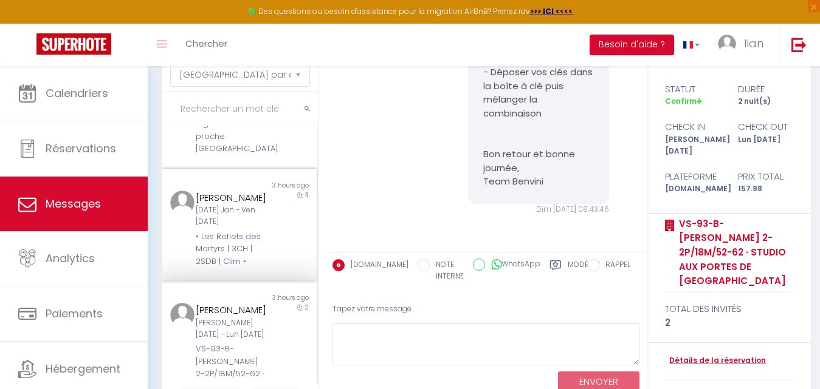
click at [285, 225] on div "3" at bounding box center [297, 230] width 38 height 78
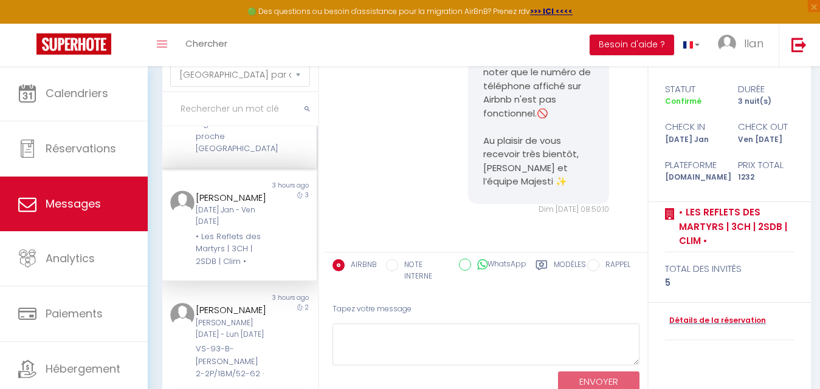
click at [261, 150] on div "[PERSON_NAME][GEOGRAPHIC_DATA] · NEW Élégant logement - proche [GEOGRAPHIC_DATA]" at bounding box center [233, 118] width 74 height 75
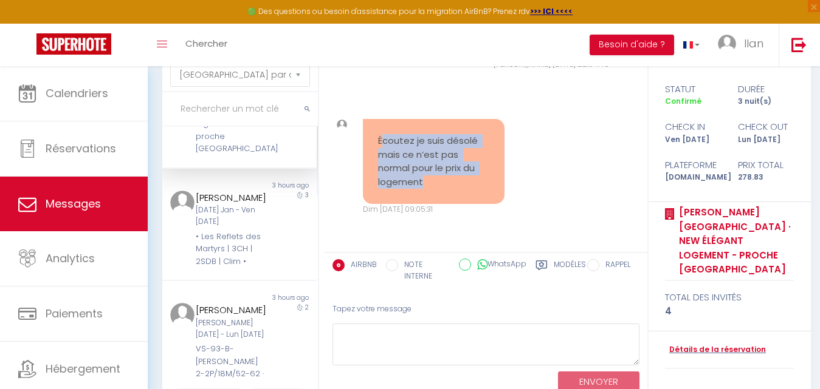
drag, startPoint x: 426, startPoint y: 184, endPoint x: 380, endPoint y: 146, distance: 60.0
click at [380, 146] on pre "Écoutez je suis désolé mais ce n’est pas normal pour le prix du logement" at bounding box center [433, 161] width 111 height 55
drag, startPoint x: 377, startPoint y: 143, endPoint x: 433, endPoint y: 193, distance: 75.3
click at [433, 193] on div "Écoutez je suis désolé mais ce n’est pas normal pour le prix du logement" at bounding box center [434, 161] width 142 height 85
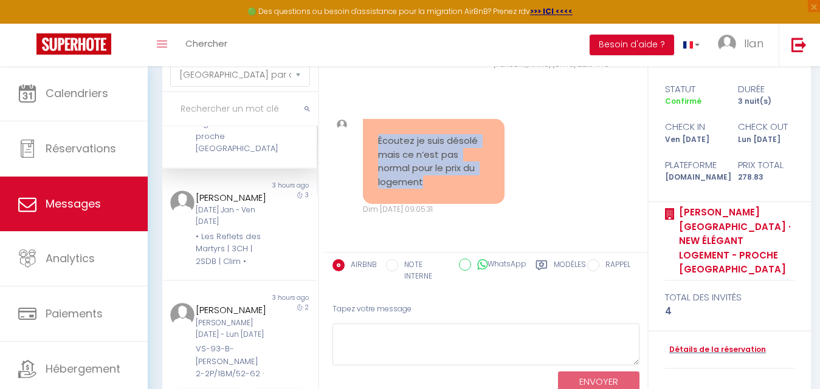
copy pre "Écoutez je suis désolé mais ce n’est pas normal pour le prix du logement"
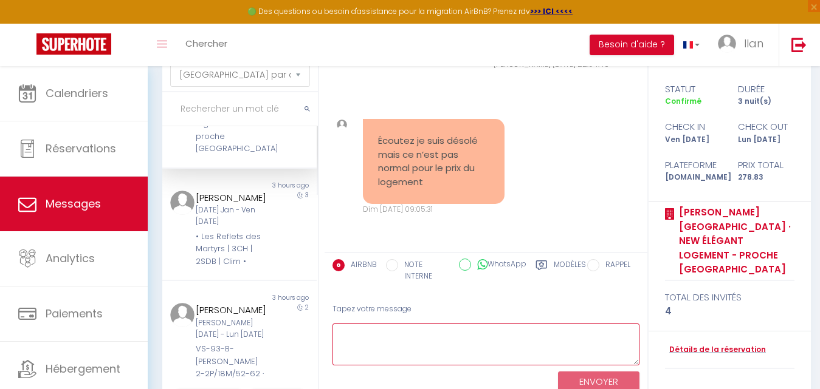
click at [397, 348] on textarea at bounding box center [485, 345] width 307 height 42
paste textarea "Bonjour, merci pour votre retour. Nous comprenons votre point de vue et allons …"
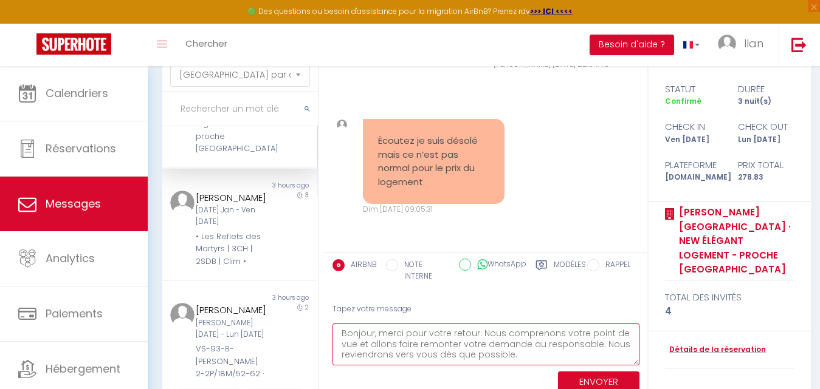
click at [373, 331] on textarea "Bonjour, merci pour votre retour. Nous comprenons votre point de vue et allons …" at bounding box center [485, 345] width 307 height 42
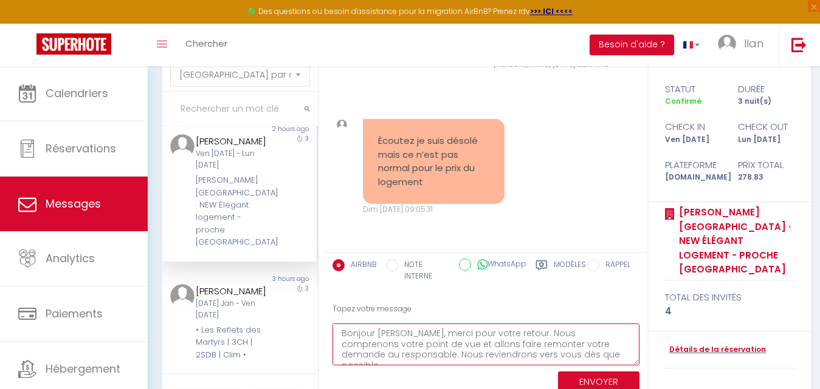
click at [430, 333] on textarea "Bonjour [PERSON_NAME], merci pour votre retour. Nous comprenons votre point de …" at bounding box center [485, 345] width 307 height 42
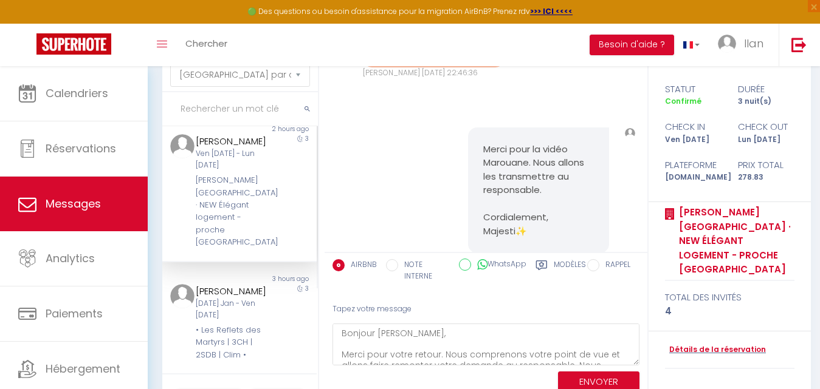
scroll to position [12864, 0]
drag, startPoint x: 522, startPoint y: 84, endPoint x: 478, endPoint y: 93, distance: 44.7
copy pre "Cordialement, Majesti✨"
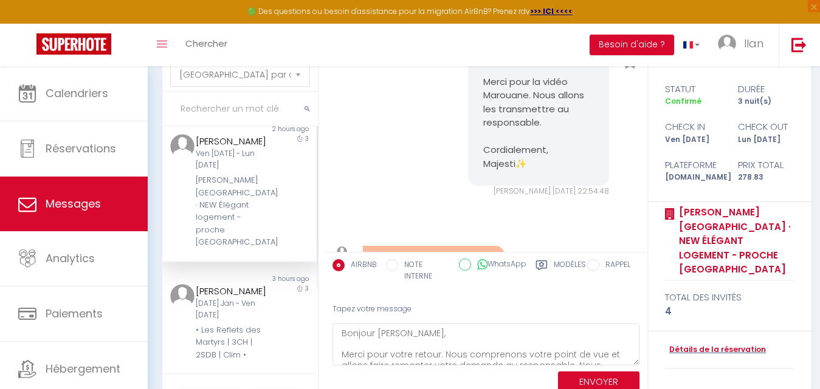
scroll to position [12961, 0]
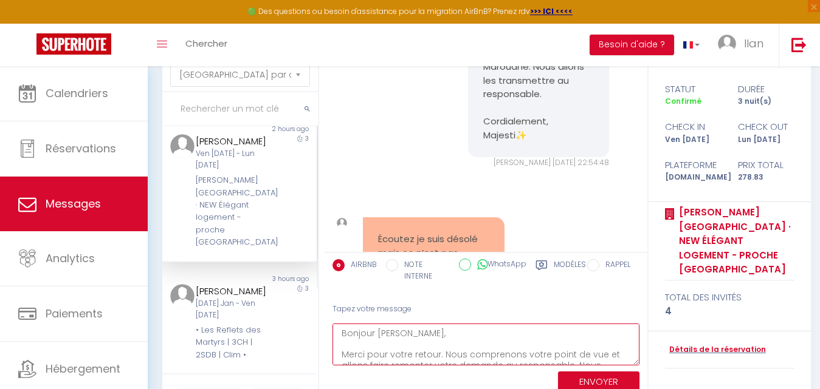
click at [501, 353] on textarea "Bonjour [PERSON_NAME], Merci pour votre retour. Nous comprenons votre point de …" at bounding box center [485, 345] width 307 height 42
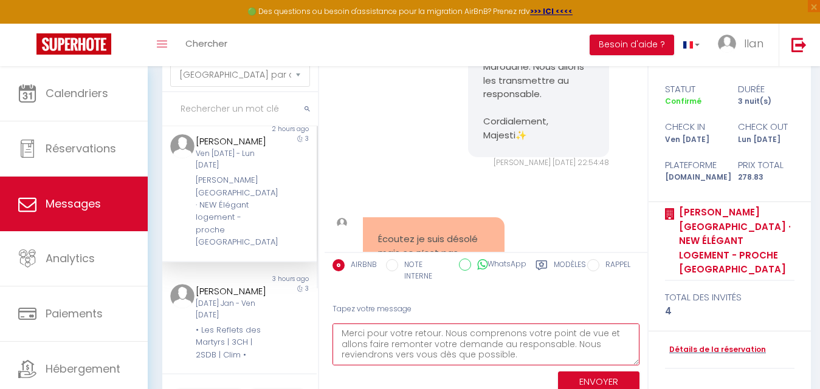
paste textarea "Cordialement, Majesti✨"
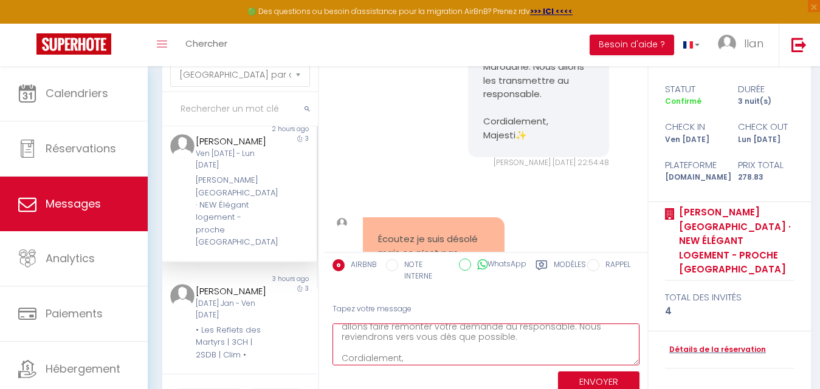
scroll to position [50, 0]
type textarea "Bonjour [PERSON_NAME], Merci pour votre retour. Nous comprenons votre point de …"
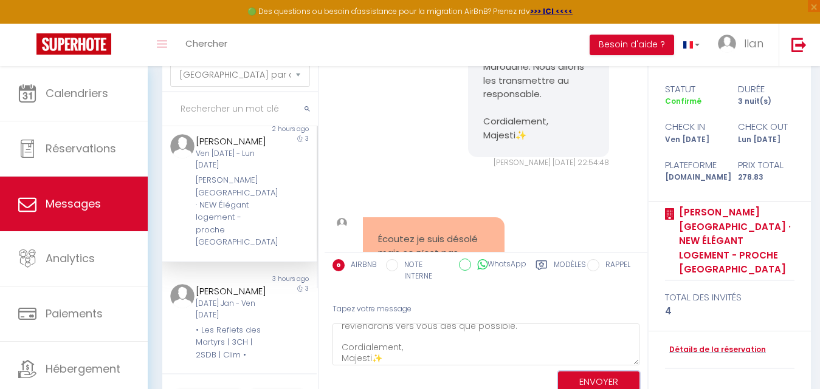
click at [609, 380] on button "ENVOYER" at bounding box center [598, 382] width 81 height 21
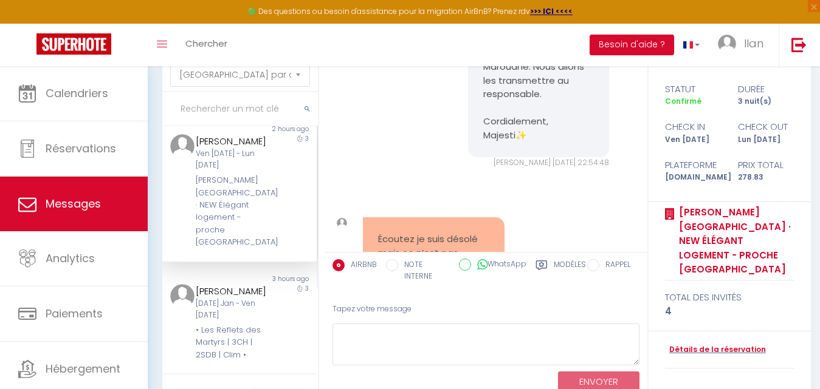
scroll to position [13533, 0]
